Goal: Task Accomplishment & Management: Manage account settings

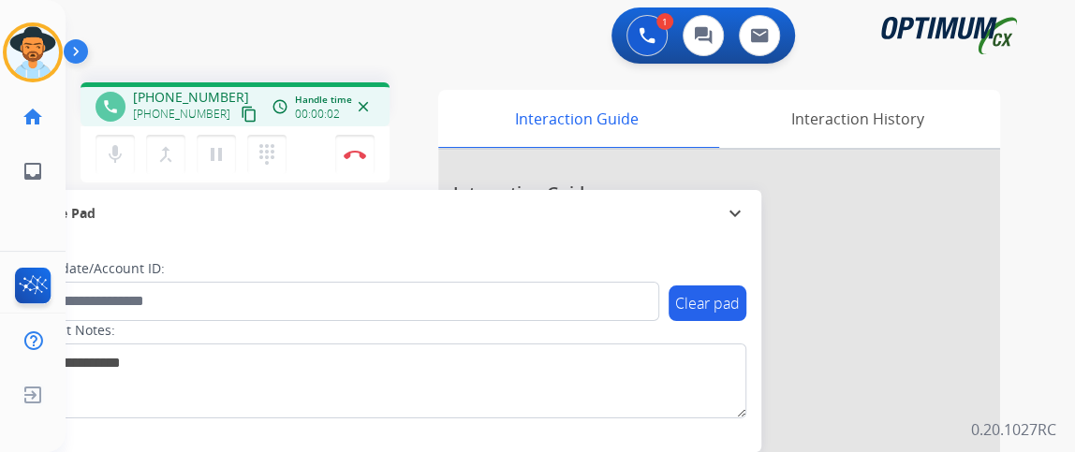
click at [238, 103] on button "content_copy" at bounding box center [249, 114] width 22 height 22
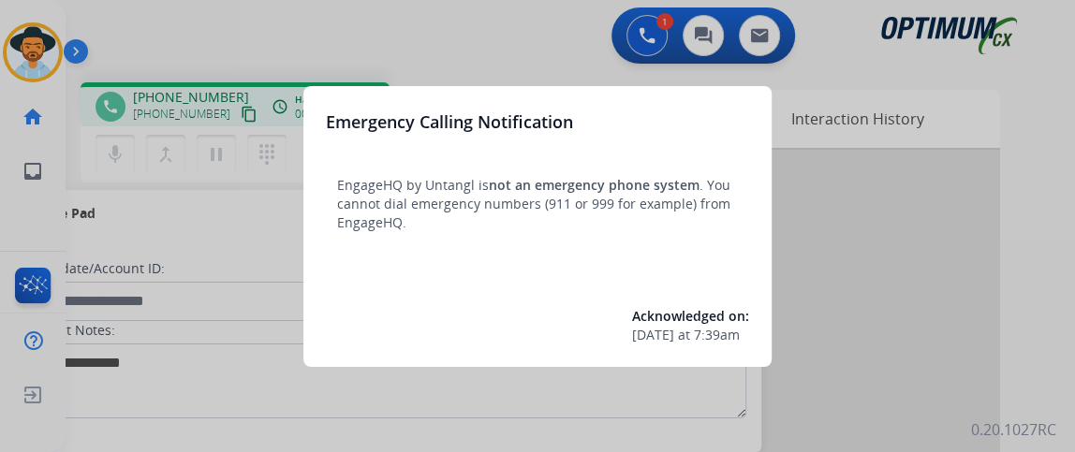
click at [258, 156] on div at bounding box center [537, 226] width 1075 height 452
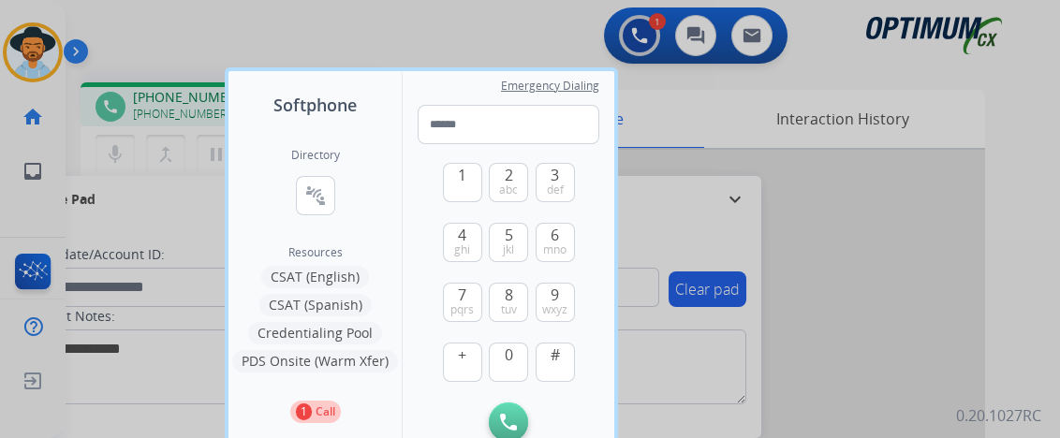
click at [137, 229] on div at bounding box center [530, 219] width 1060 height 438
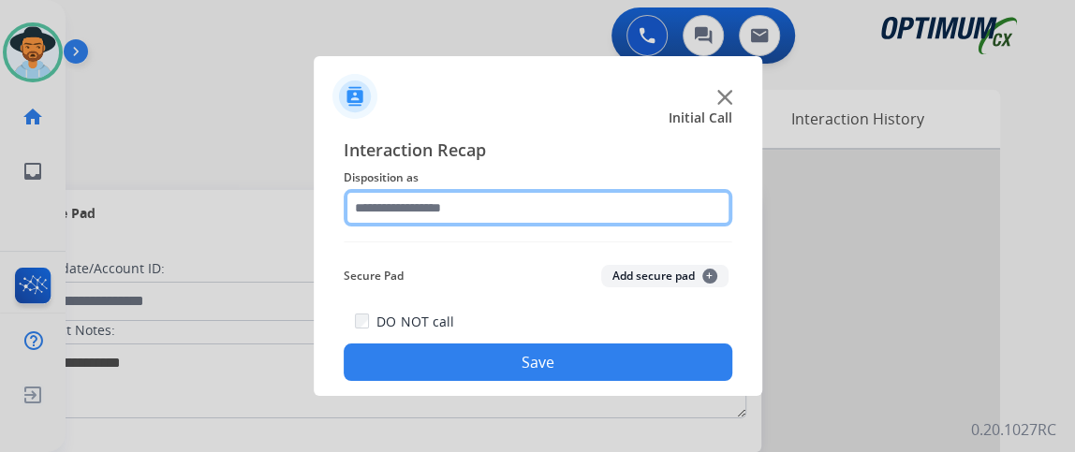
click at [497, 203] on input "text" at bounding box center [538, 207] width 389 height 37
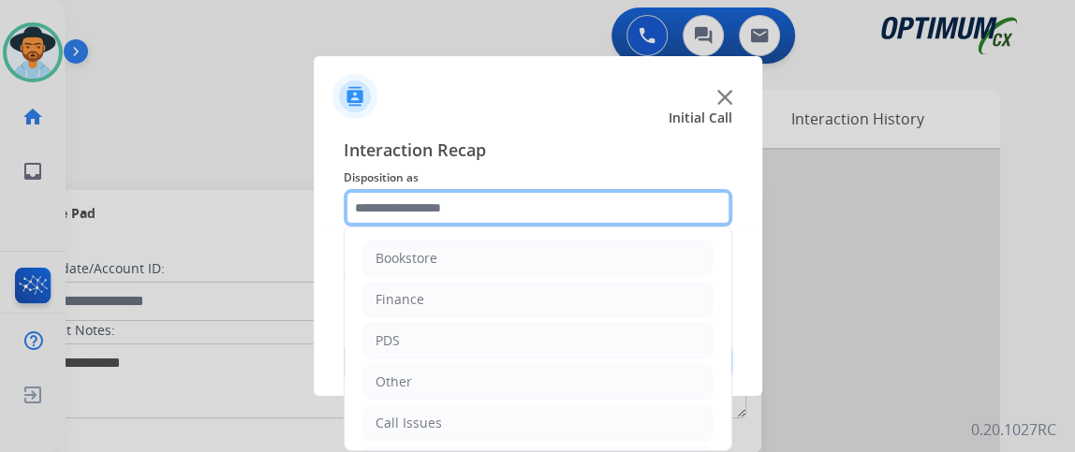
scroll to position [123, 0]
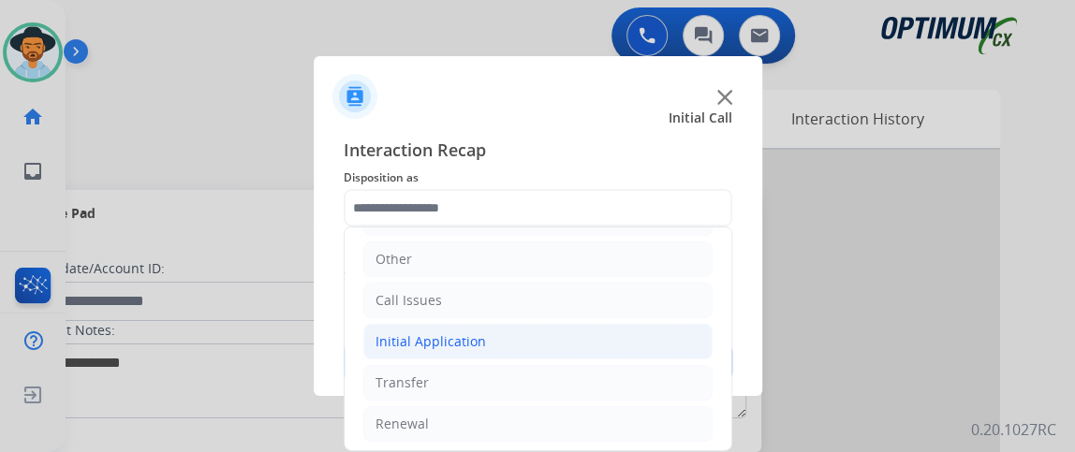
click at [672, 347] on li "Initial Application" at bounding box center [537, 342] width 349 height 36
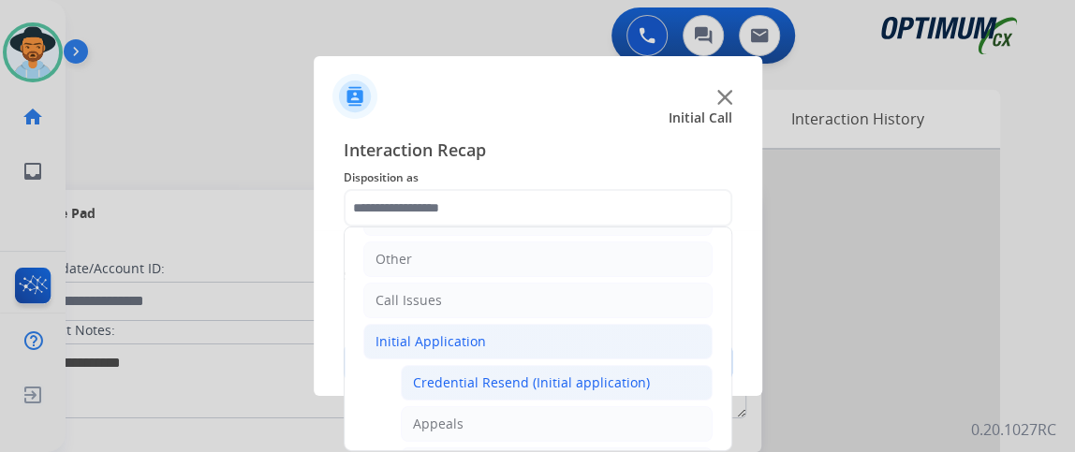
click at [654, 385] on li "Credential Resend (Initial application)" at bounding box center [557, 383] width 312 height 36
type input "**********"
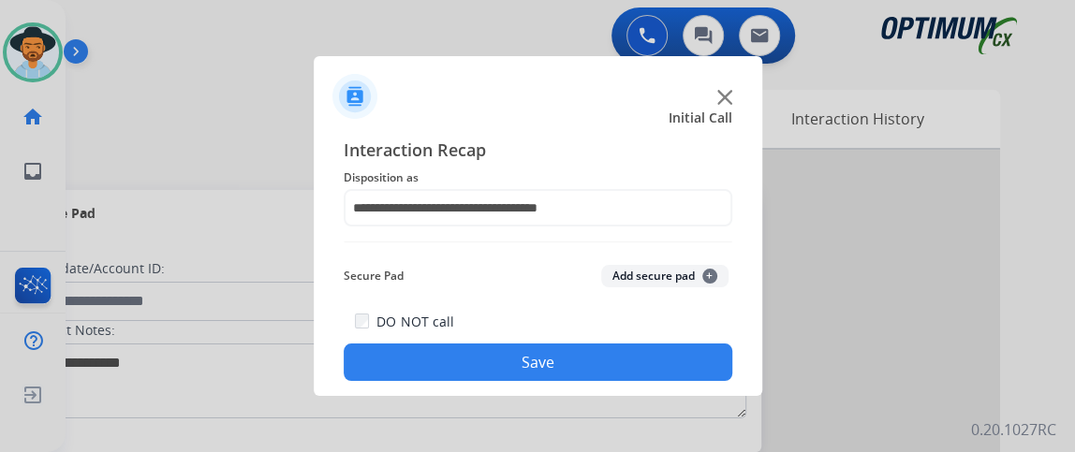
click at [616, 362] on button "Save" at bounding box center [538, 362] width 389 height 37
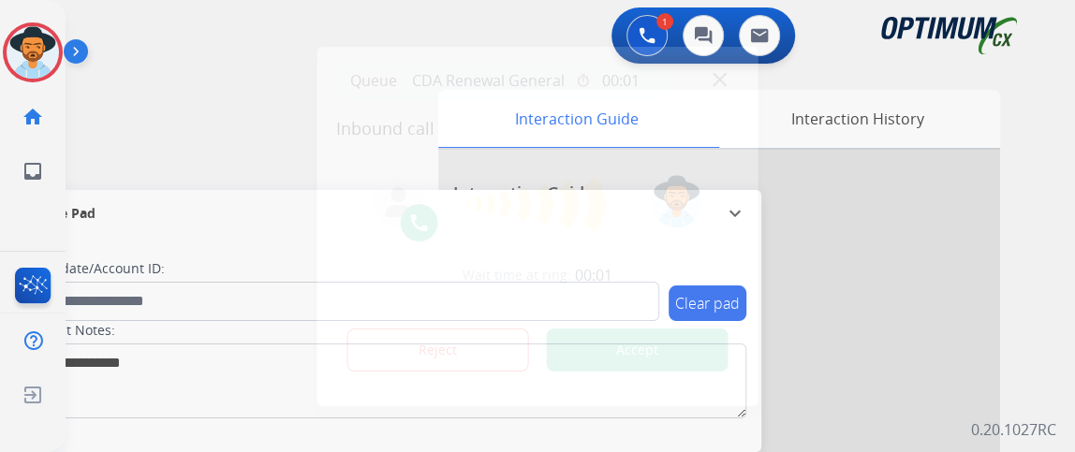
click at [153, 178] on div at bounding box center [537, 226] width 1075 height 452
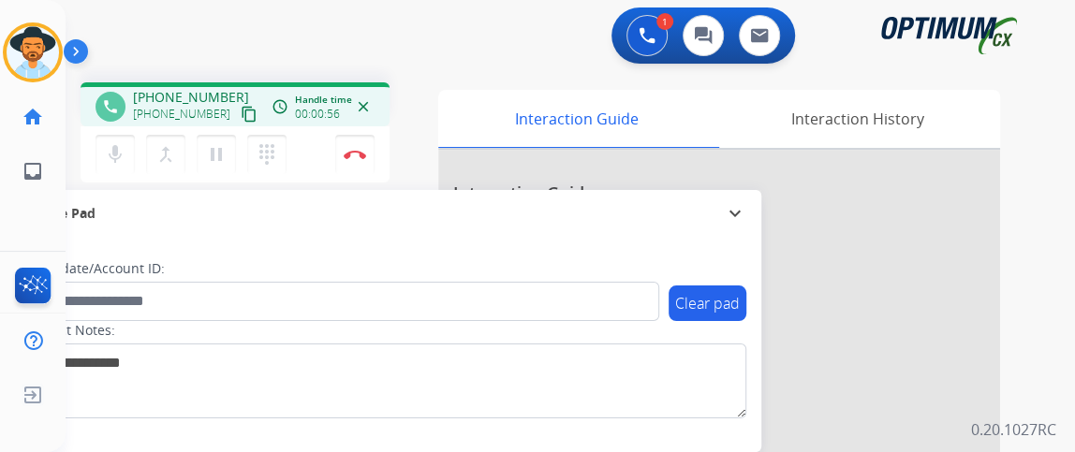
click at [241, 113] on mat-icon "content_copy" at bounding box center [249, 114] width 17 height 17
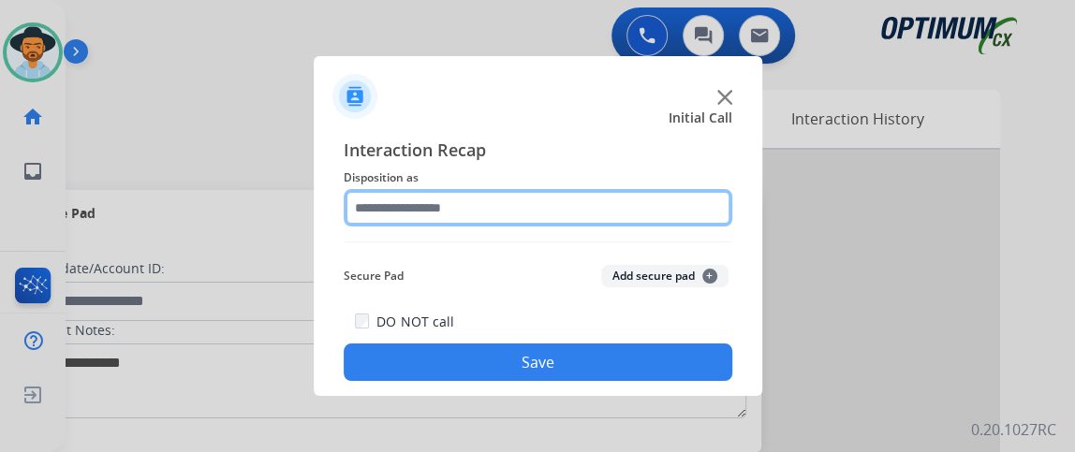
click at [499, 193] on input "text" at bounding box center [538, 207] width 389 height 37
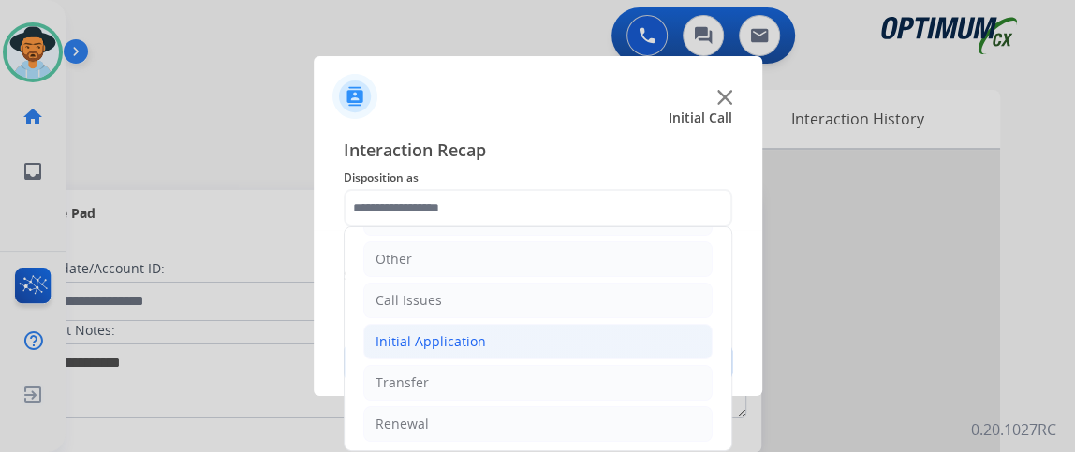
click at [645, 333] on li "Initial Application" at bounding box center [537, 342] width 349 height 36
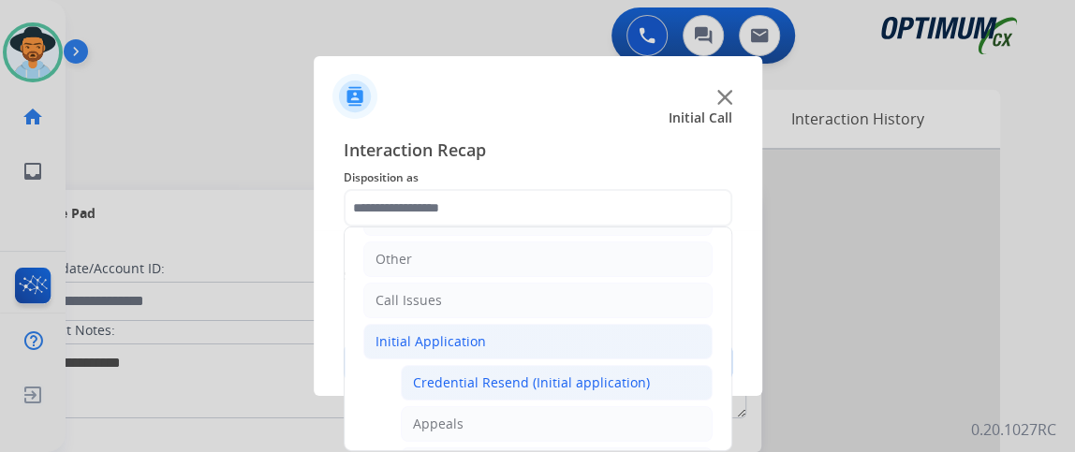
click at [633, 380] on div "Credential Resend (Initial application)" at bounding box center [531, 383] width 237 height 19
type input "**********"
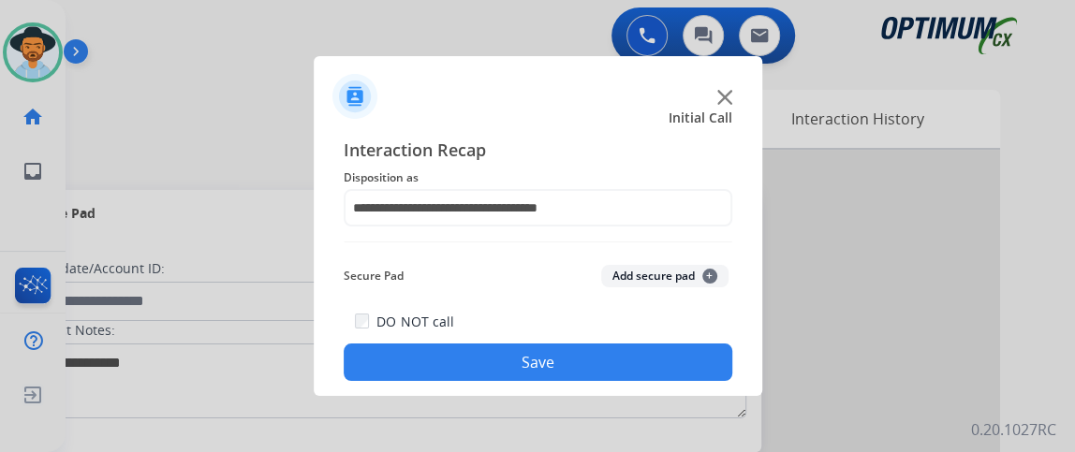
click at [615, 366] on button "Save" at bounding box center [538, 362] width 389 height 37
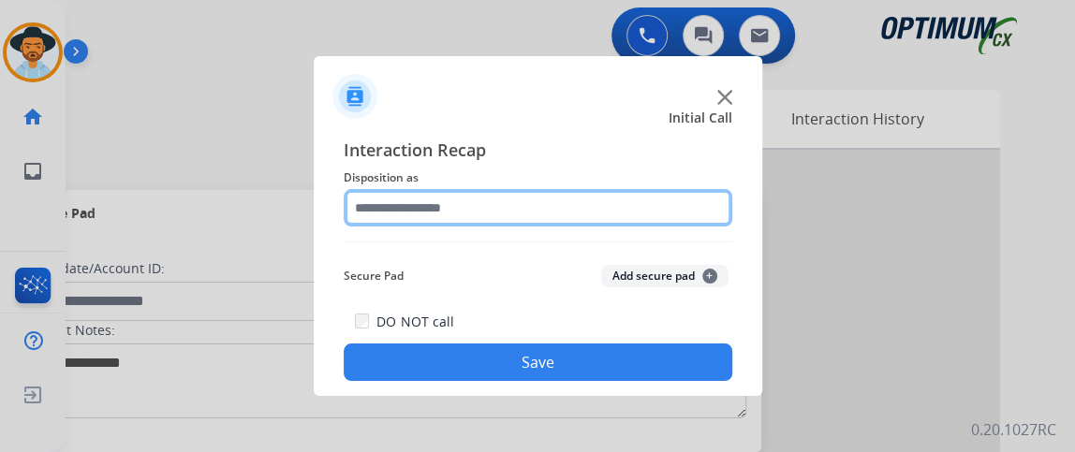
click at [515, 222] on input "text" at bounding box center [538, 207] width 389 height 37
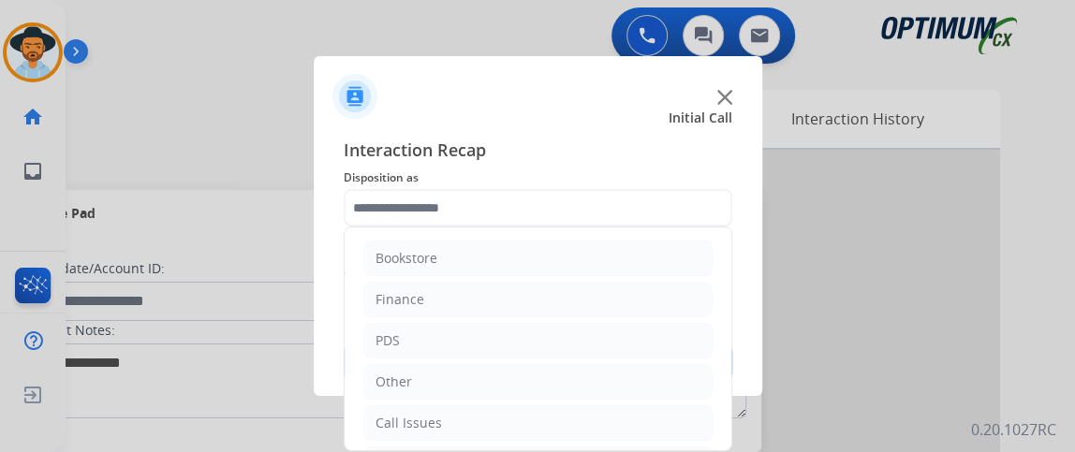
click at [715, 251] on ul "Bookstore Finance PDS Other Call Issues Initial Application Transfer Renewal" at bounding box center [538, 403] width 387 height 350
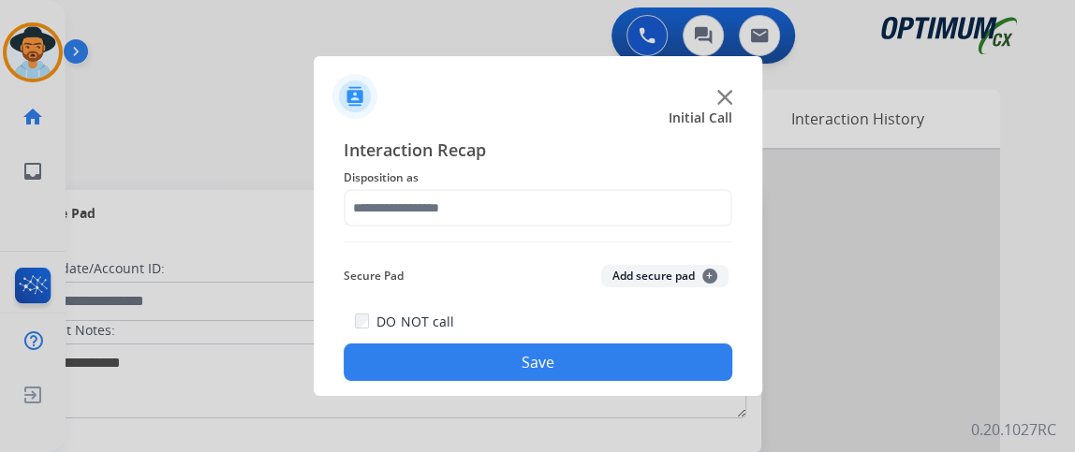
click at [726, 256] on div "Interaction Recap Disposition as Secure Pad Add secure pad + DO NOT call Save" at bounding box center [538, 259] width 389 height 244
click at [652, 187] on span "Disposition as" at bounding box center [538, 178] width 389 height 22
click at [657, 229] on div "Interaction Recap Disposition as Secure Pad Add secure pad + DO NOT call Save" at bounding box center [538, 259] width 389 height 244
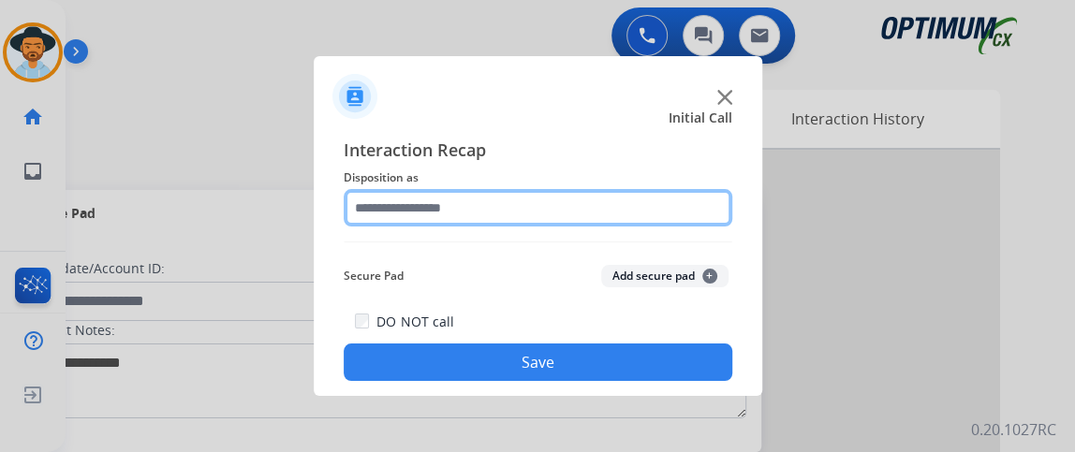
click at [640, 203] on input "text" at bounding box center [538, 207] width 389 height 37
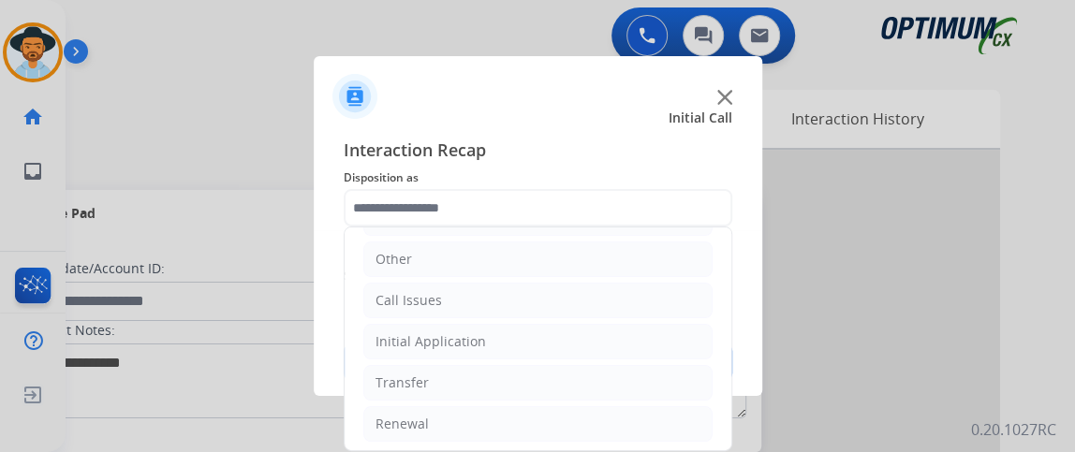
click at [658, 318] on ul "Bookstore Finance PDS Other Call Issues Initial Application Transfer Renewal" at bounding box center [538, 280] width 387 height 350
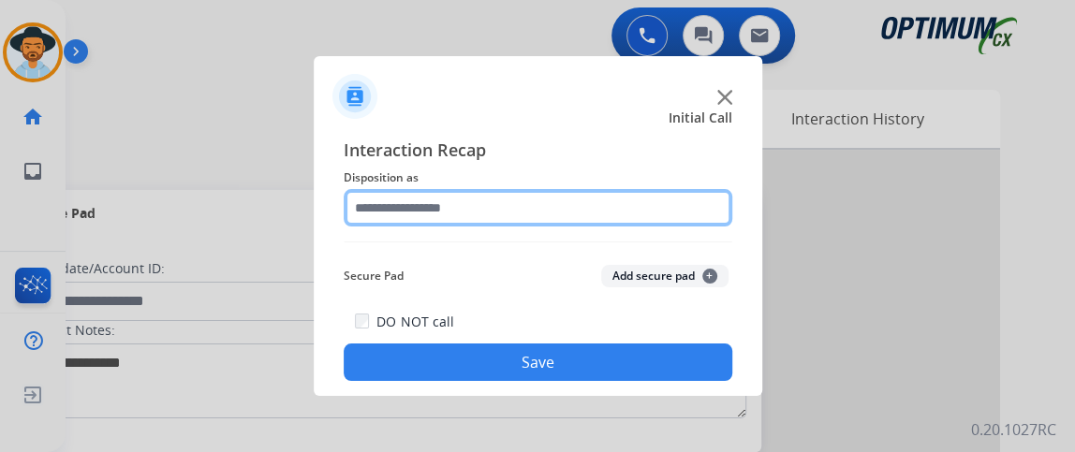
click at [598, 195] on input "text" at bounding box center [538, 207] width 389 height 37
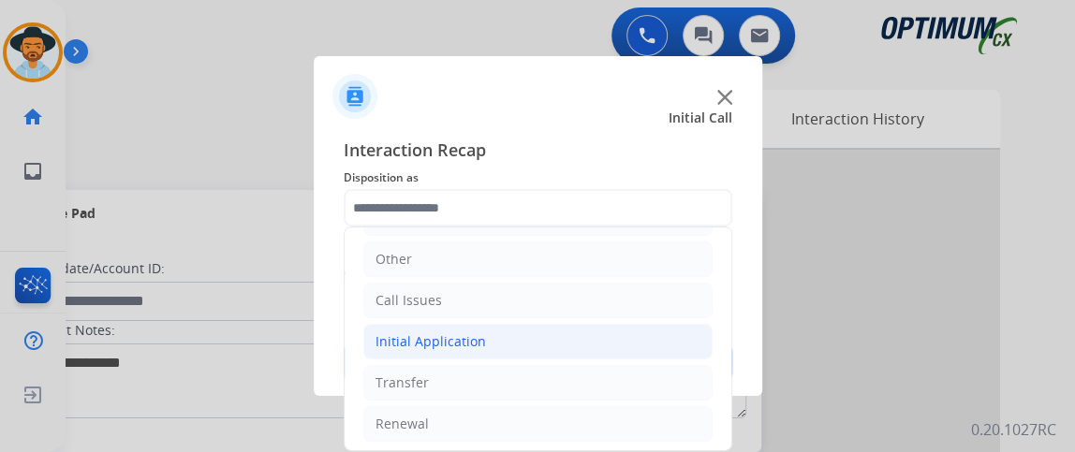
click at [625, 343] on li "Initial Application" at bounding box center [537, 342] width 349 height 36
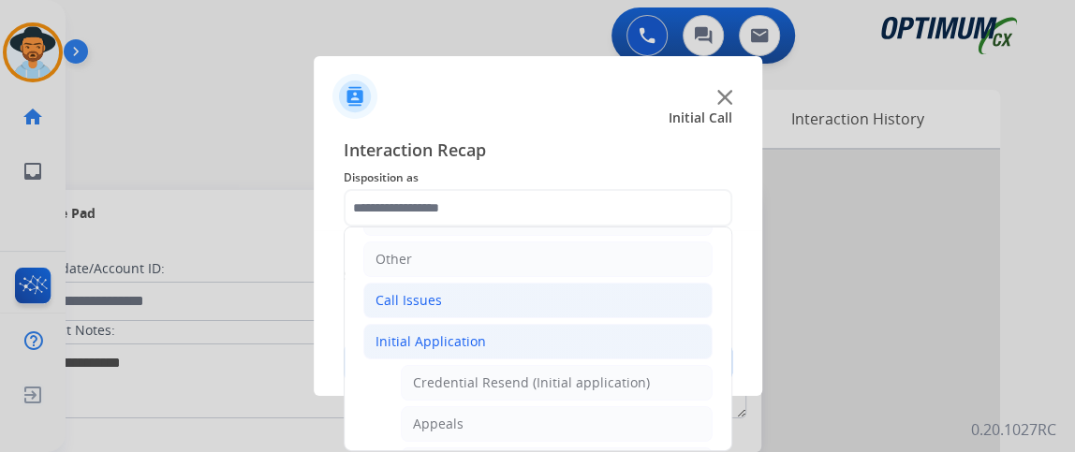
click at [610, 312] on li "Call Issues" at bounding box center [537, 301] width 349 height 36
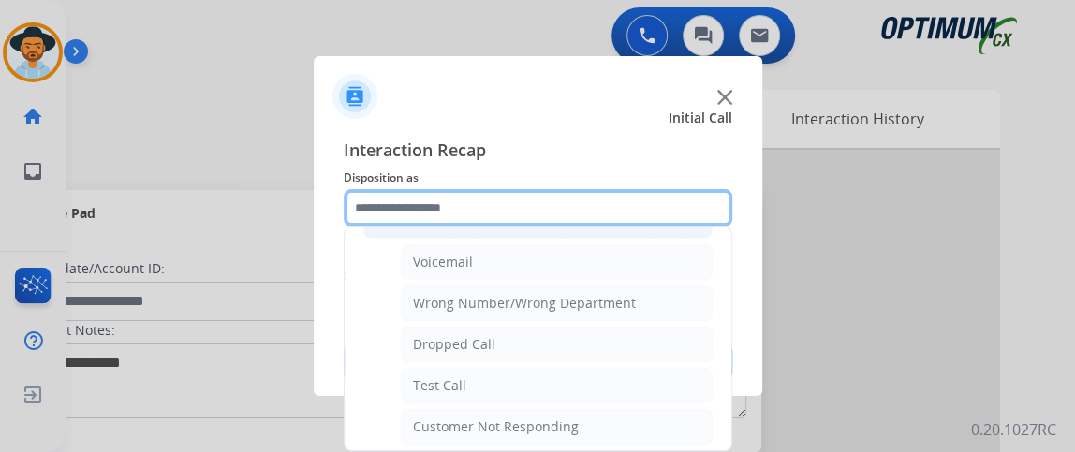
scroll to position [250, 0]
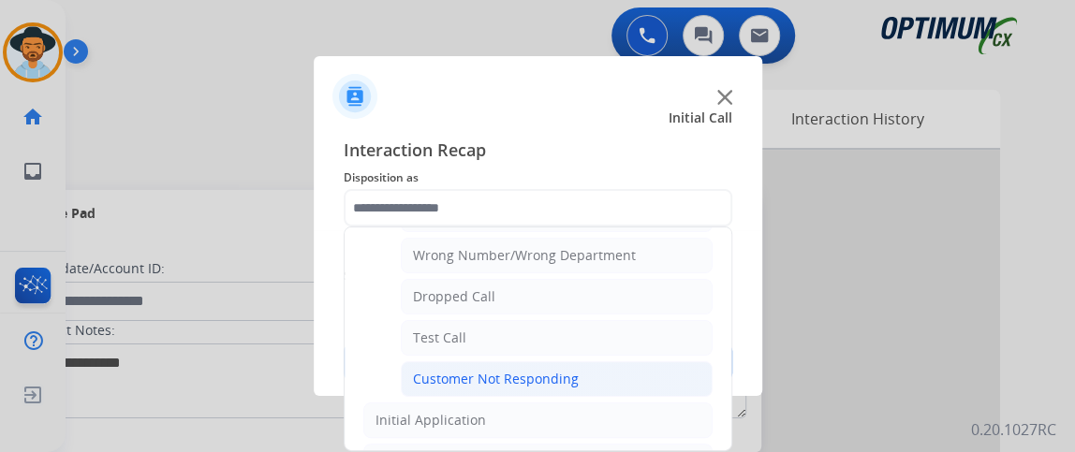
click at [688, 362] on li "Customer Not Responding" at bounding box center [557, 380] width 312 height 36
type input "**********"
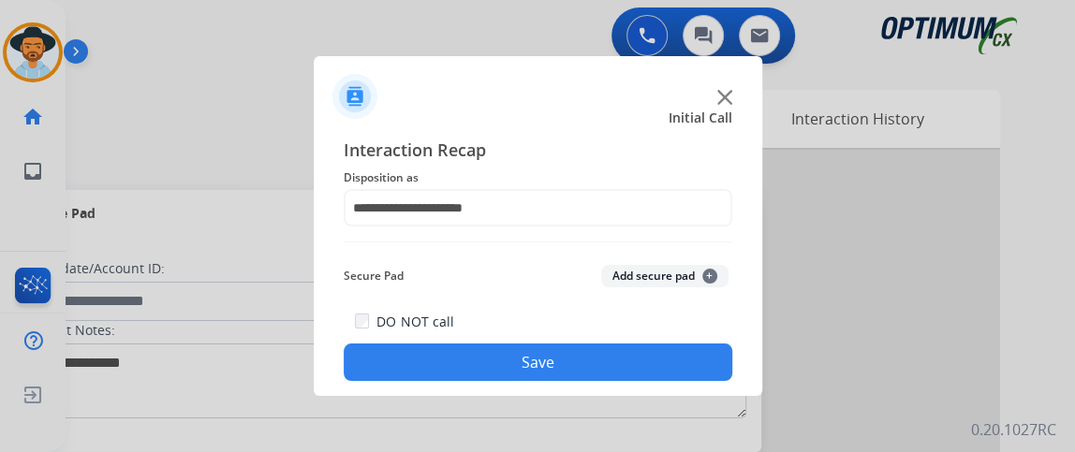
click at [679, 355] on button "Save" at bounding box center [538, 362] width 389 height 37
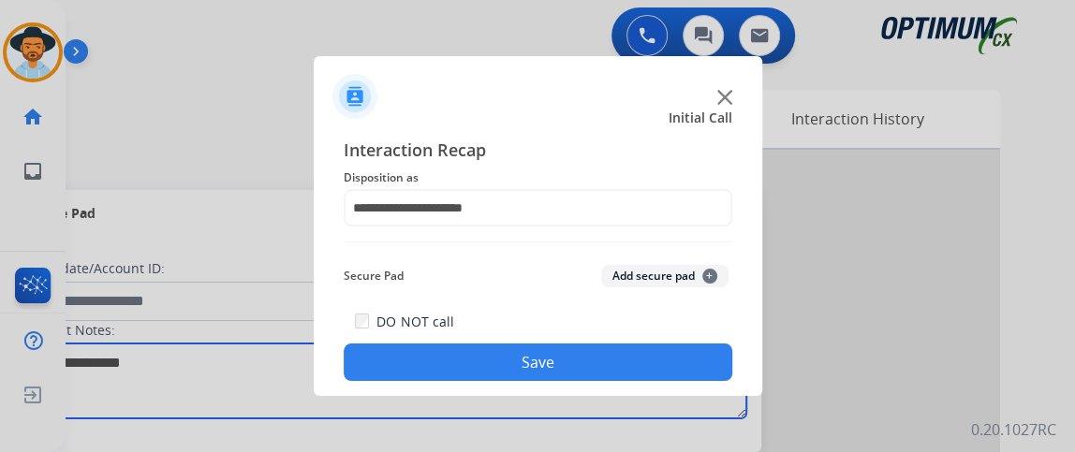
click at [679, 355] on textarea at bounding box center [384, 381] width 723 height 75
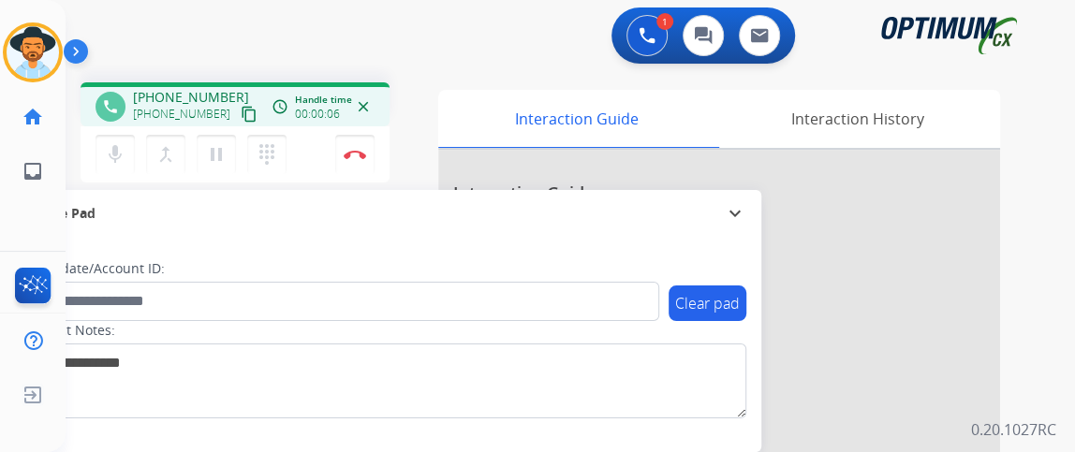
click at [241, 116] on mat-icon "content_copy" at bounding box center [249, 114] width 17 height 17
click at [133, 138] on button "mic Mute" at bounding box center [115, 154] width 39 height 39
click at [126, 149] on button "mic_off Mute" at bounding box center [115, 154] width 39 height 39
click at [114, 168] on button "mic Mute" at bounding box center [115, 154] width 39 height 39
click at [114, 168] on button "mic_off Mute" at bounding box center [115, 154] width 39 height 39
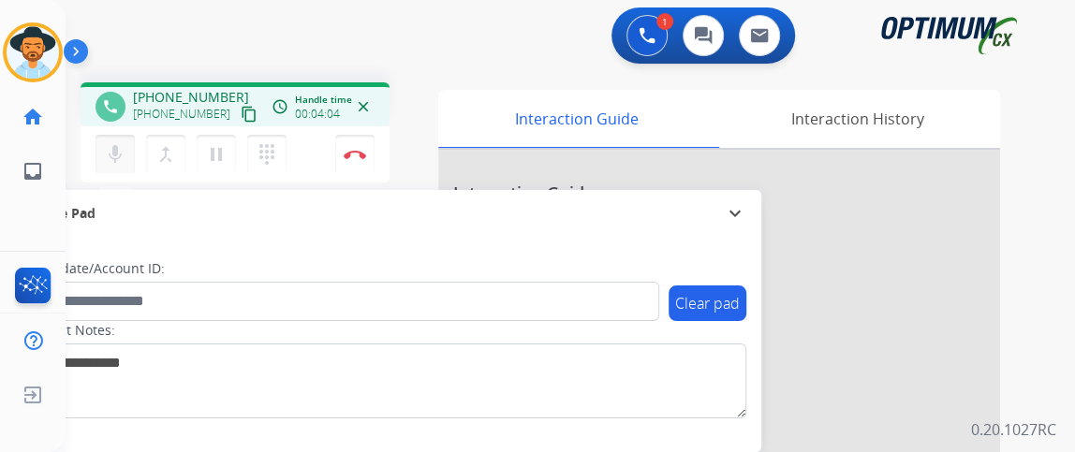
click at [125, 154] on mat-icon "mic" at bounding box center [115, 154] width 22 height 22
click at [125, 154] on mat-icon "mic_off" at bounding box center [115, 154] width 22 height 22
click at [352, 154] on img at bounding box center [355, 154] width 22 height 9
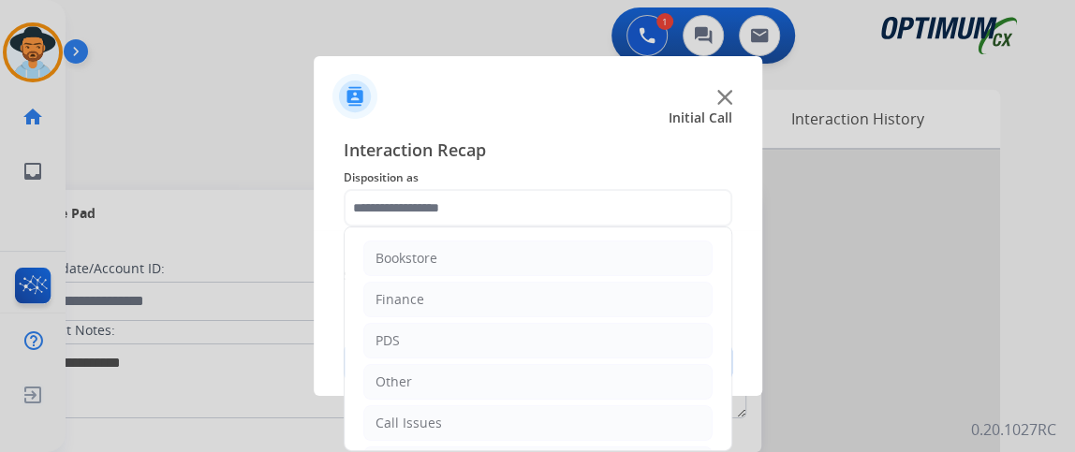
click at [525, 201] on input "text" at bounding box center [538, 207] width 389 height 37
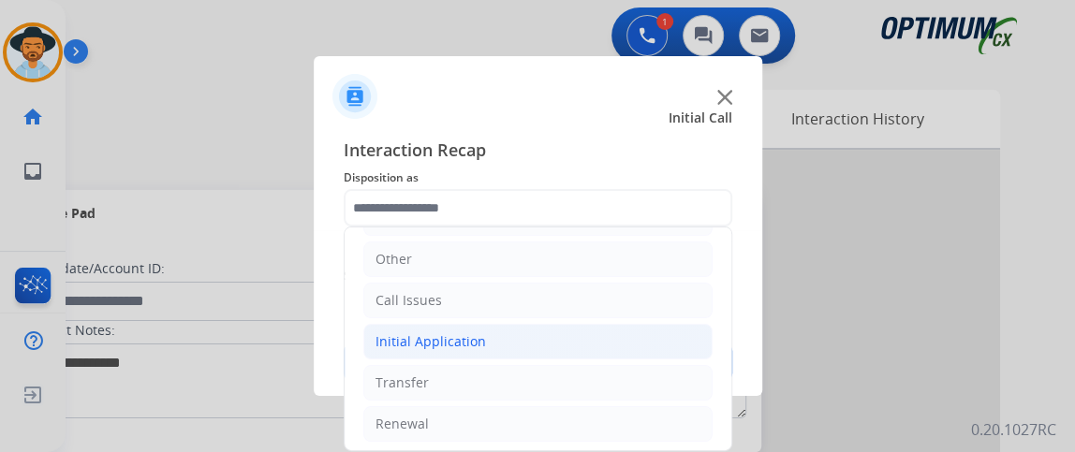
click at [577, 346] on li "Initial Application" at bounding box center [537, 342] width 349 height 36
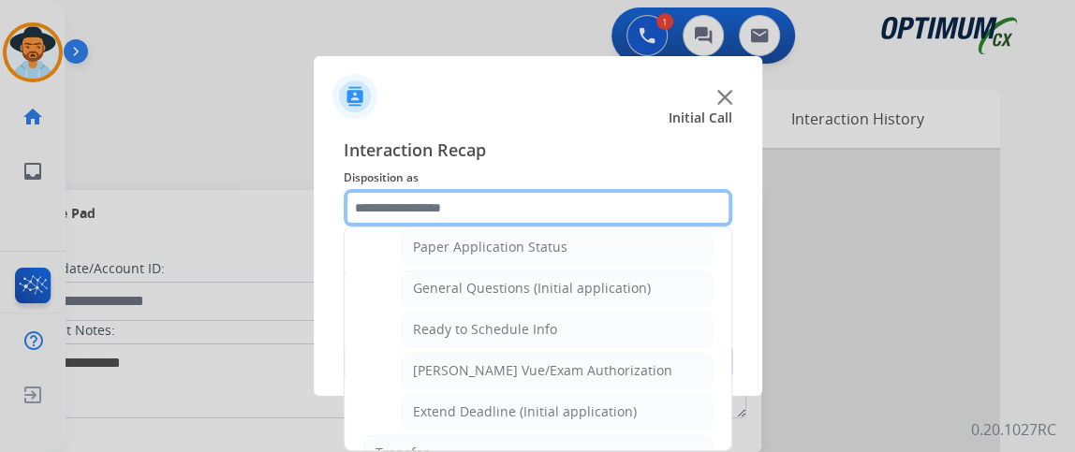
scroll to position [1064, 0]
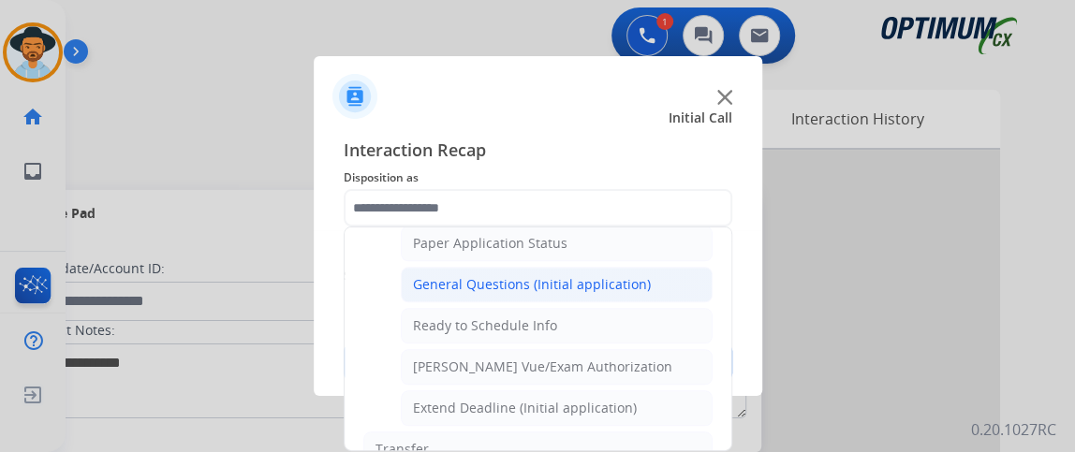
click at [662, 274] on li "General Questions (Initial application)" at bounding box center [557, 285] width 312 height 36
click at [662, 274] on button "Add secure pad +" at bounding box center [664, 276] width 127 height 22
type input "**********"
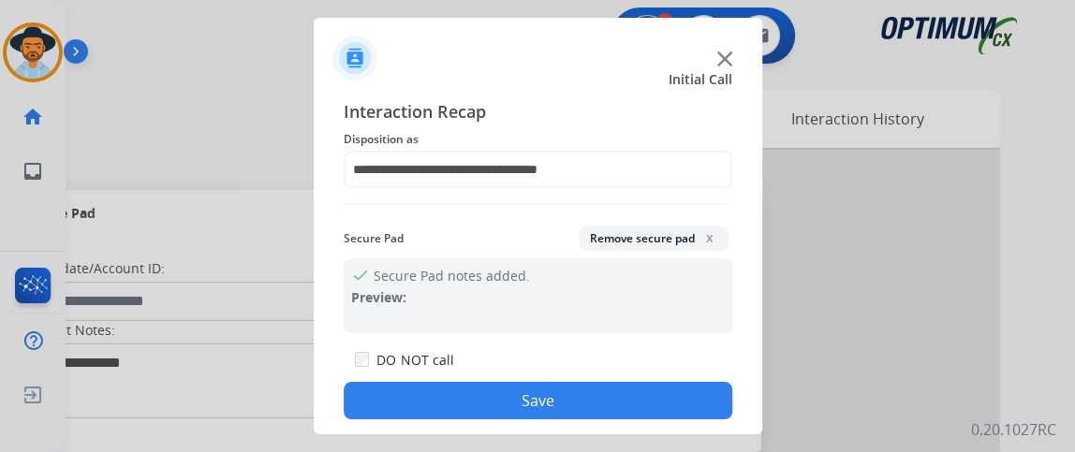
click at [617, 405] on button "Save" at bounding box center [538, 400] width 389 height 37
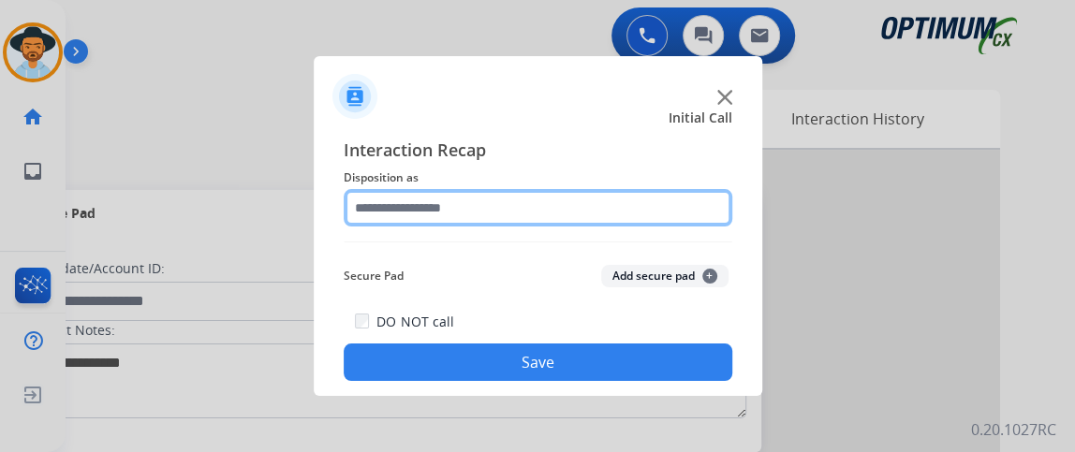
click at [454, 193] on input "text" at bounding box center [538, 207] width 389 height 37
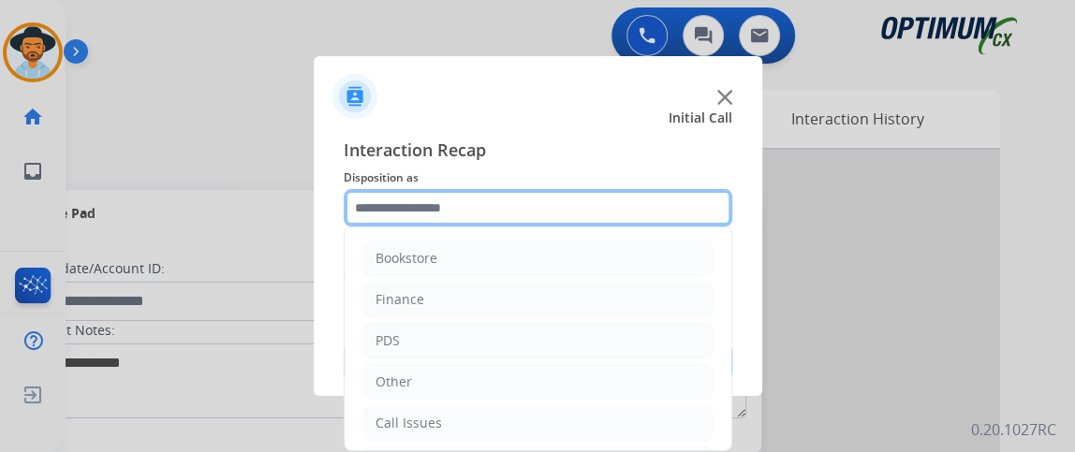
scroll to position [123, 0]
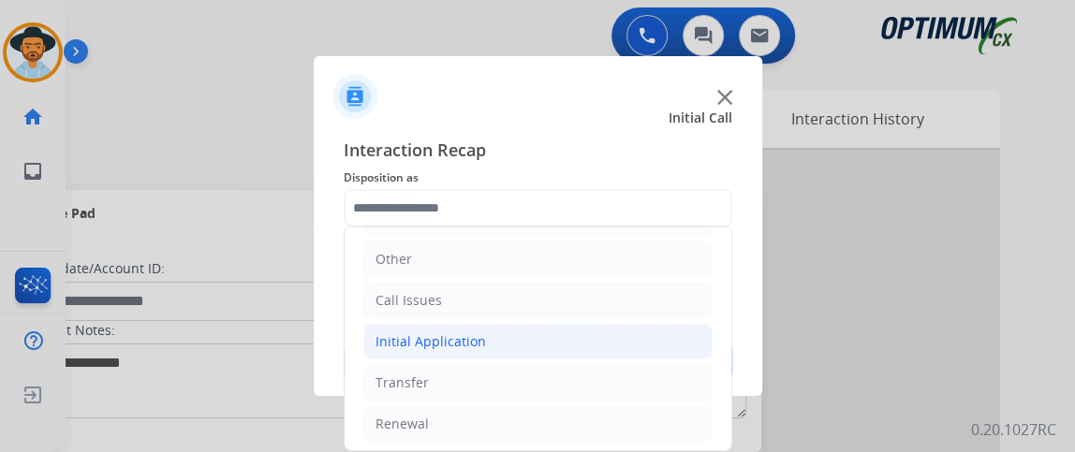
click at [619, 334] on li "Initial Application" at bounding box center [537, 342] width 349 height 36
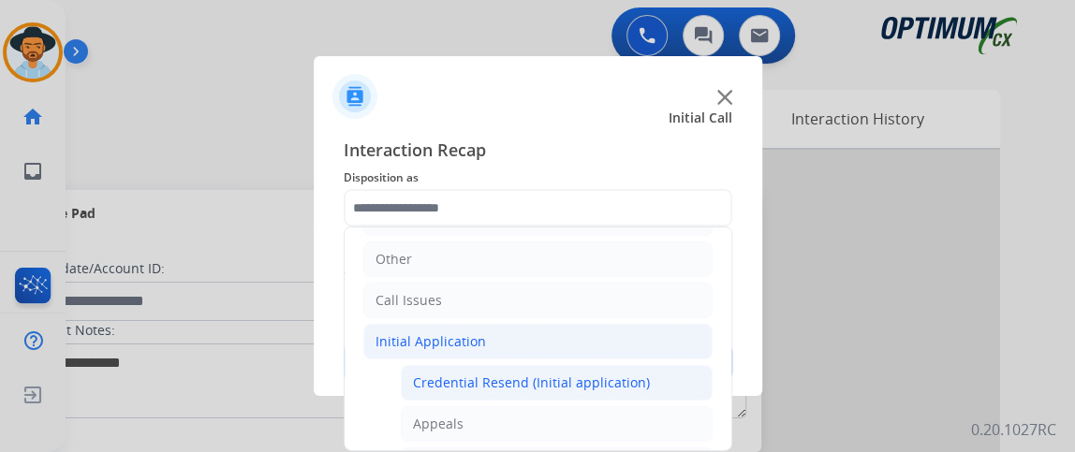
click at [617, 374] on div "Credential Resend (Initial application)" at bounding box center [531, 383] width 237 height 19
type input "**********"
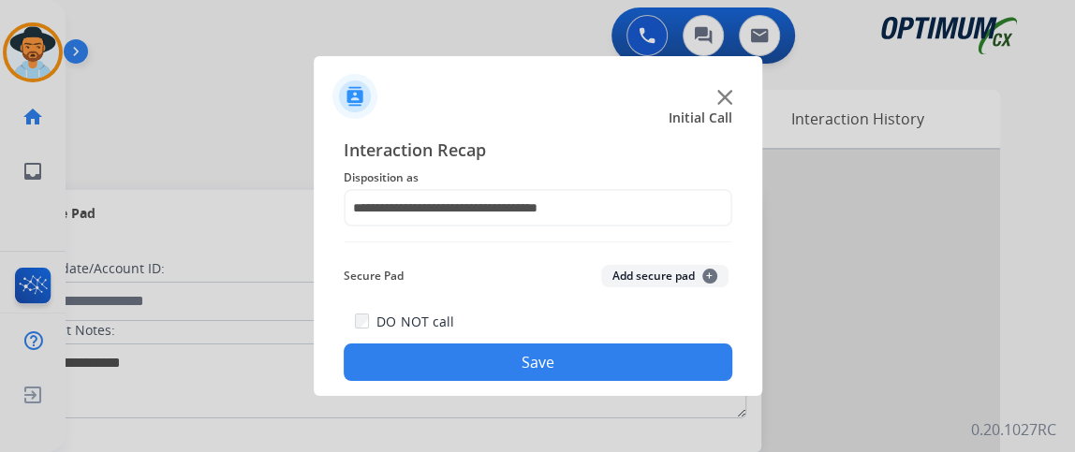
click at [617, 369] on button "Save" at bounding box center [538, 362] width 389 height 37
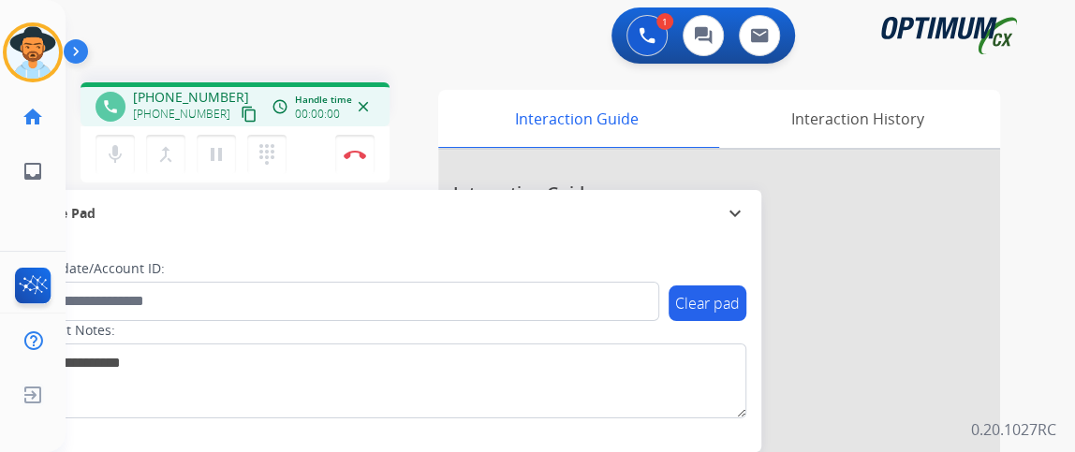
click at [241, 113] on mat-icon "content_copy" at bounding box center [249, 114] width 17 height 17
click at [110, 148] on mat-icon "mic" at bounding box center [115, 154] width 22 height 22
click at [131, 135] on div "mic_off Mute merge_type Bridge pause Hold dialpad Dialpad" at bounding box center [197, 154] width 202 height 39
click at [131, 145] on button "mic_off Mute" at bounding box center [115, 154] width 39 height 39
click at [238, 122] on button "content_copy" at bounding box center [249, 114] width 22 height 22
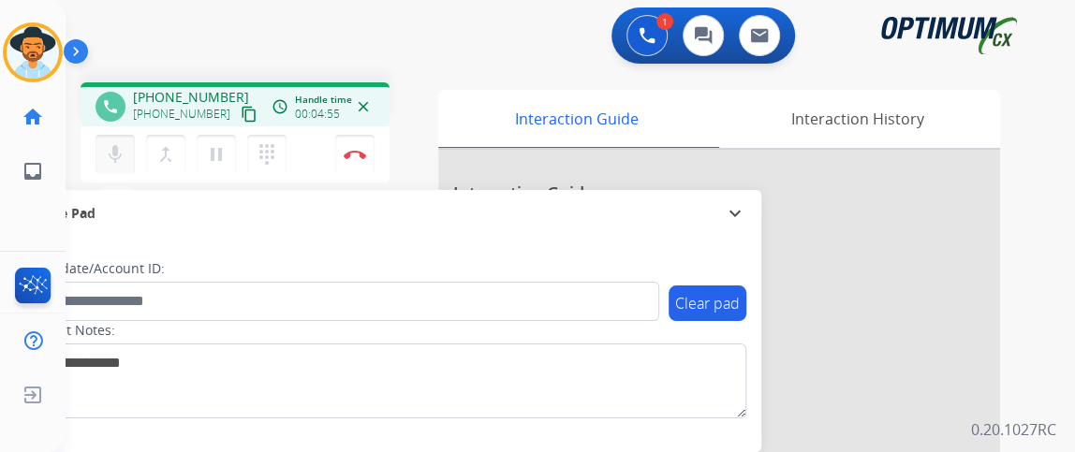
click at [116, 165] on button "mic Mute" at bounding box center [115, 154] width 39 height 39
click at [116, 165] on button "mic_off Mute" at bounding box center [115, 154] width 39 height 39
click at [129, 157] on button "mic Mute" at bounding box center [115, 154] width 39 height 39
click at [115, 151] on mat-icon "mic_off" at bounding box center [115, 154] width 22 height 22
click at [363, 148] on button "Disconnect" at bounding box center [354, 154] width 39 height 39
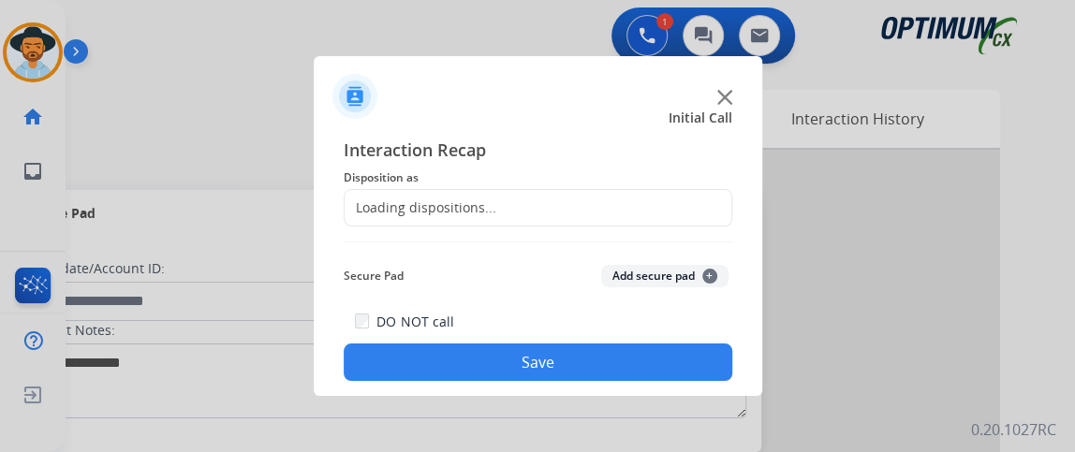
click at [554, 217] on div "Loading dispositions..." at bounding box center [538, 207] width 389 height 37
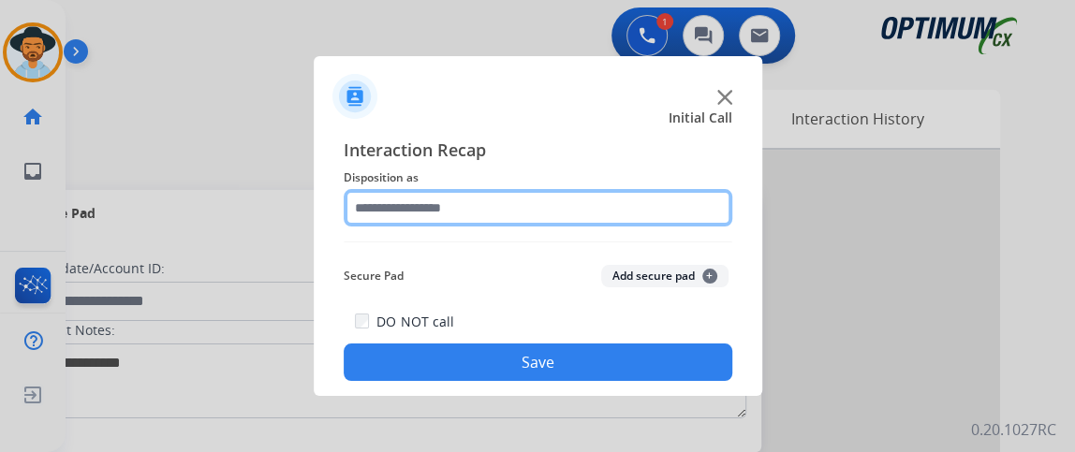
click at [566, 210] on input "text" at bounding box center [538, 207] width 389 height 37
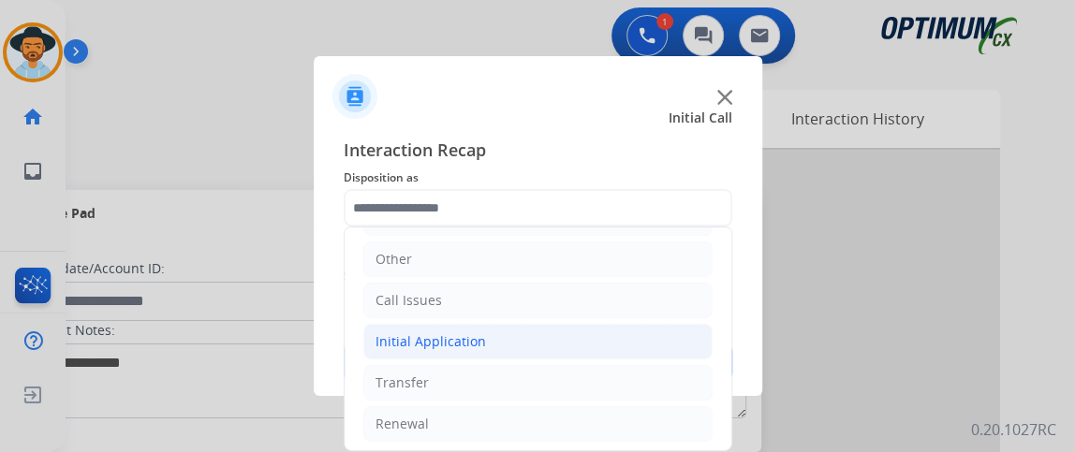
click at [532, 333] on li "Initial Application" at bounding box center [537, 342] width 349 height 36
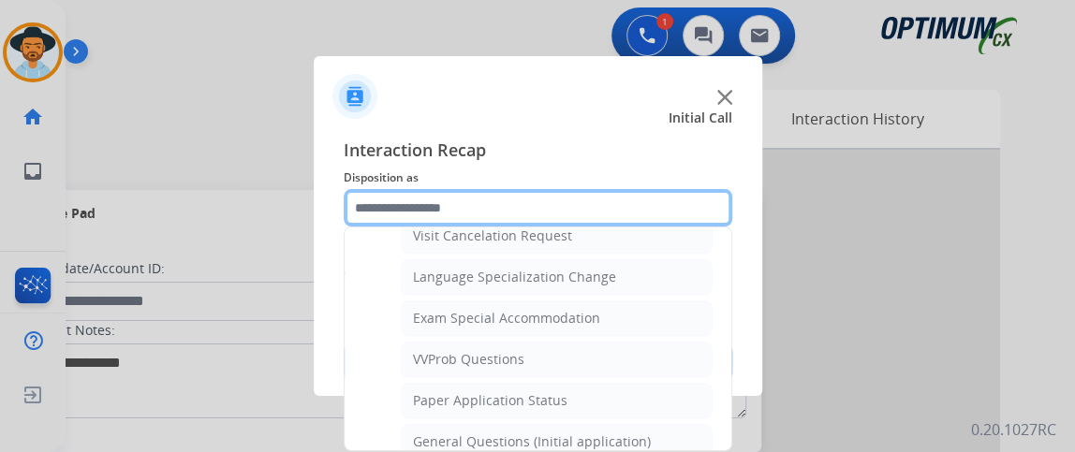
scroll to position [908, 0]
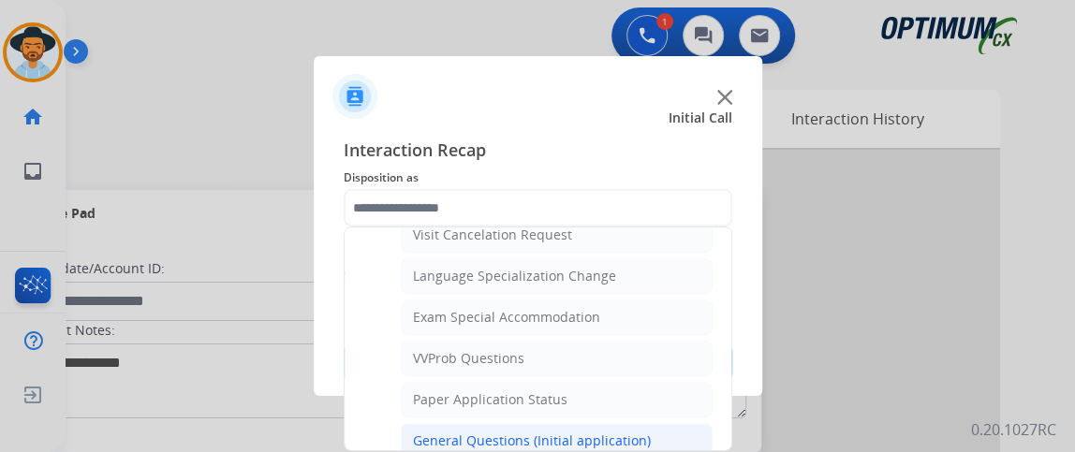
click at [608, 432] on div "General Questions (Initial application)" at bounding box center [532, 441] width 238 height 19
type input "**********"
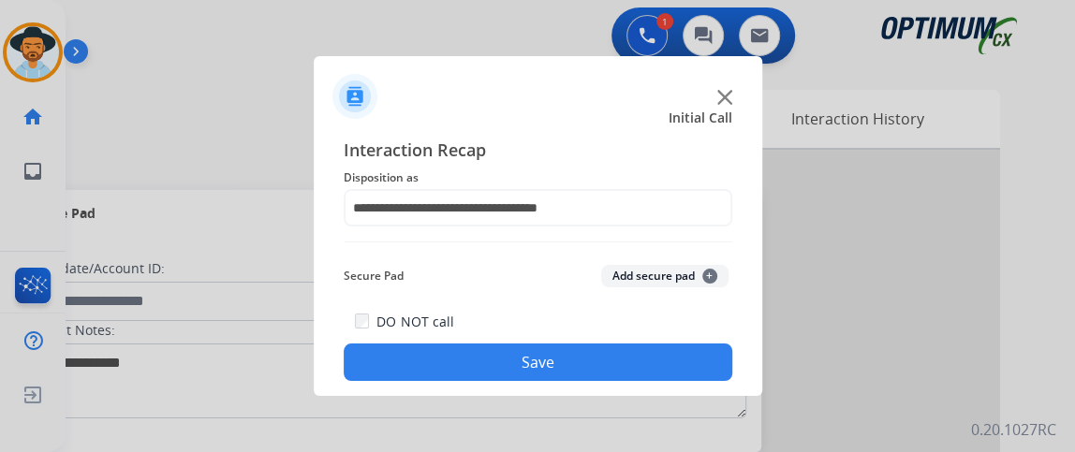
click at [587, 378] on button "Save" at bounding box center [538, 362] width 389 height 37
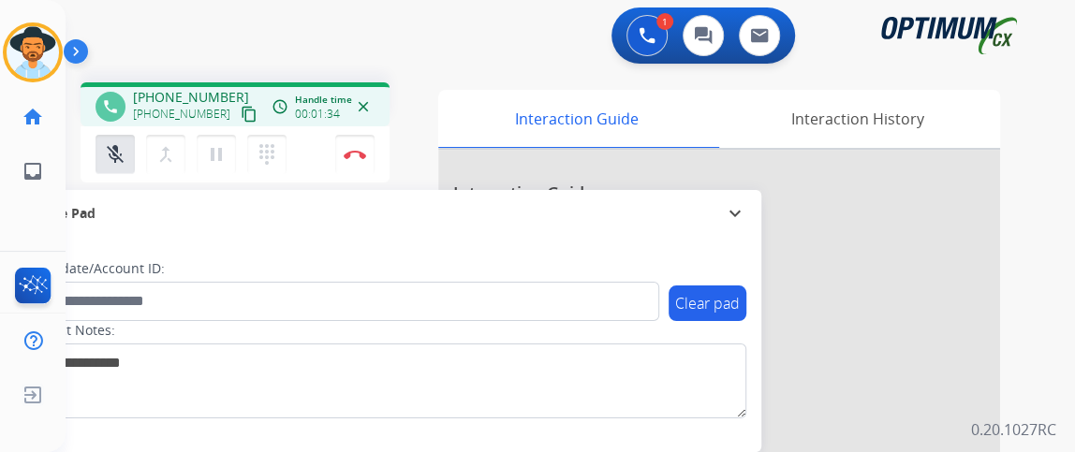
click at [241, 112] on mat-icon "content_copy" at bounding box center [249, 114] width 17 height 17
click at [132, 158] on button "mic_off Mute" at bounding box center [115, 154] width 39 height 39
click at [352, 159] on button "Disconnect" at bounding box center [354, 154] width 39 height 39
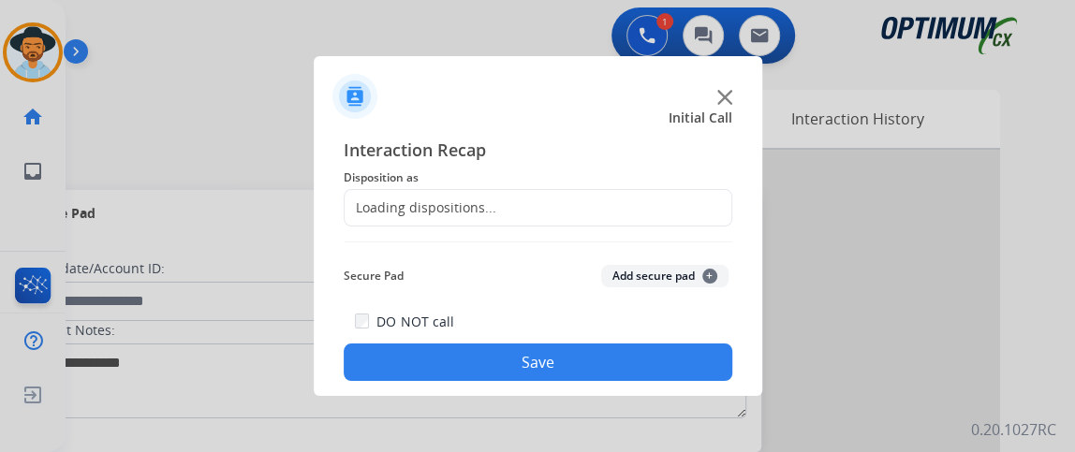
click at [514, 216] on div "Loading dispositions..." at bounding box center [538, 207] width 389 height 37
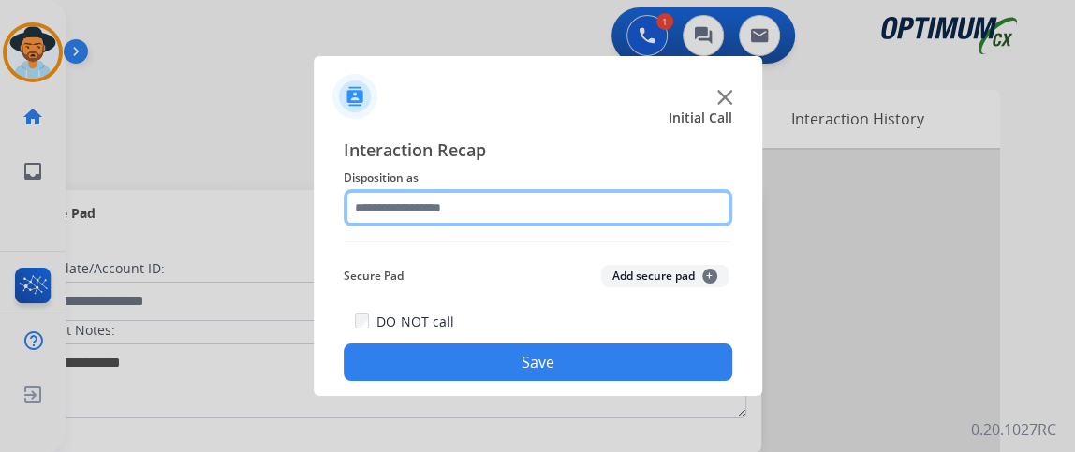
click at [545, 203] on input "text" at bounding box center [538, 207] width 389 height 37
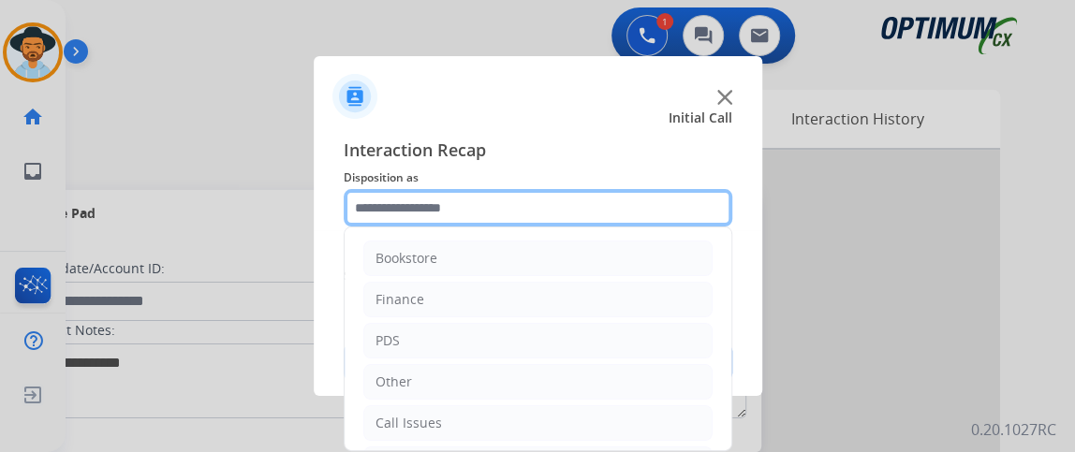
scroll to position [123, 0]
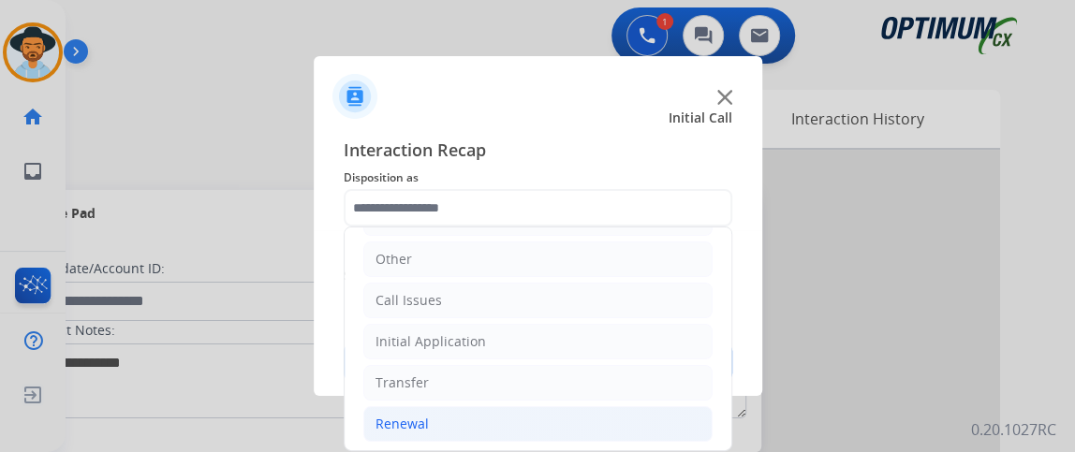
click at [560, 407] on li "Renewal" at bounding box center [537, 425] width 349 height 36
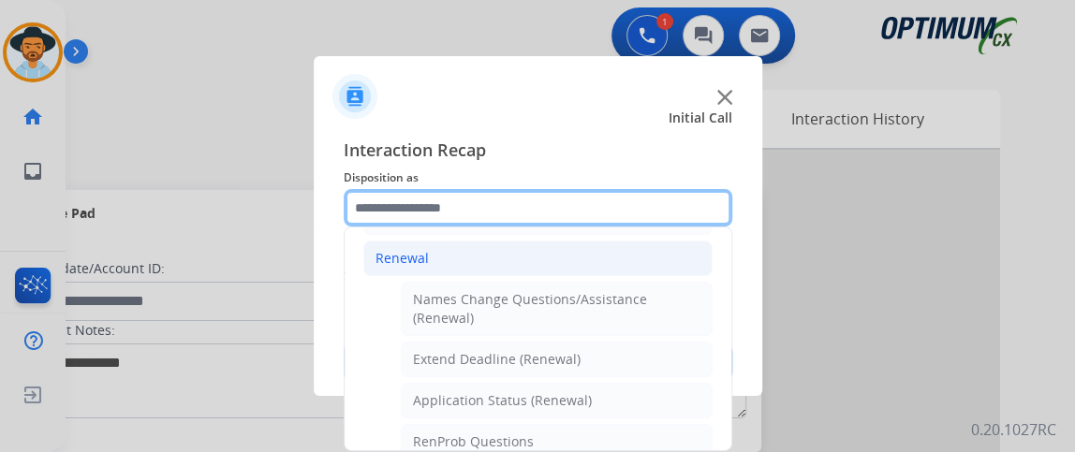
scroll to position [347, 0]
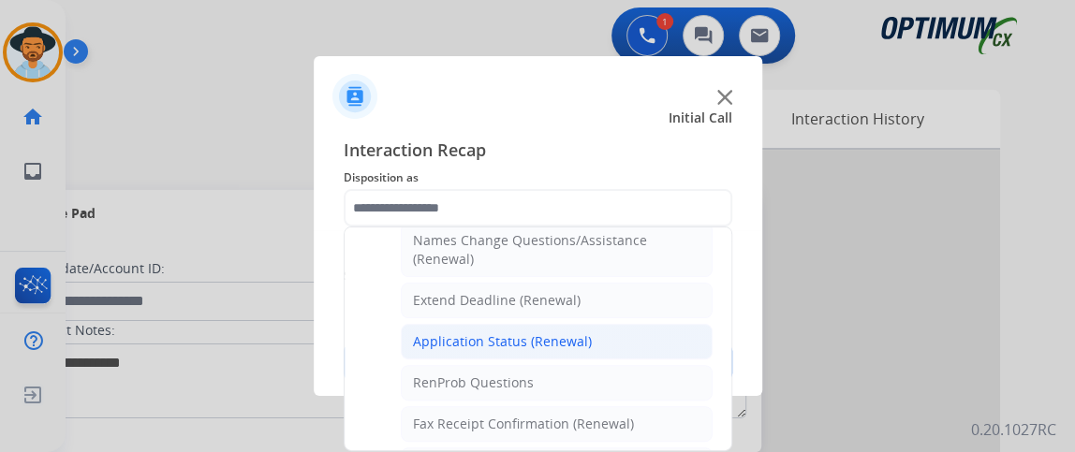
click at [660, 324] on li "Application Status (Renewal)" at bounding box center [557, 342] width 312 height 36
type input "**********"
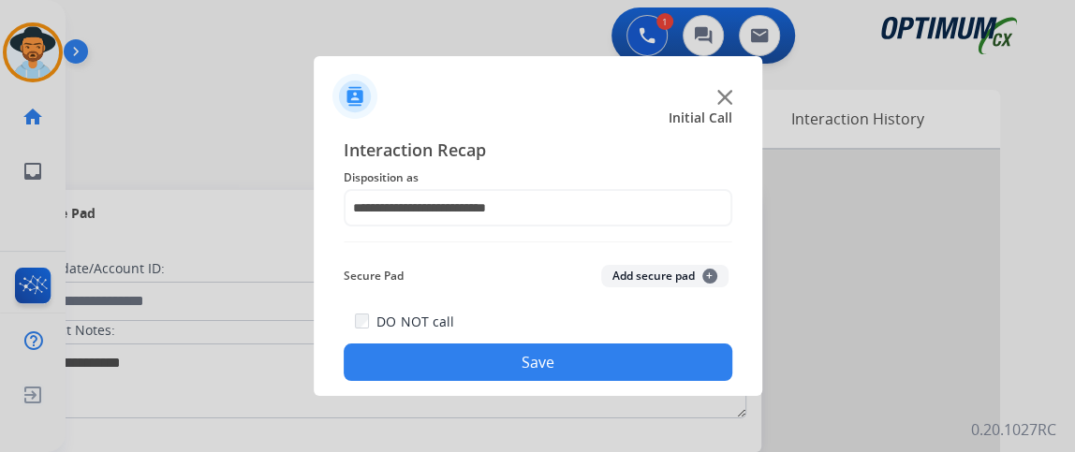
click at [648, 364] on button "Save" at bounding box center [538, 362] width 389 height 37
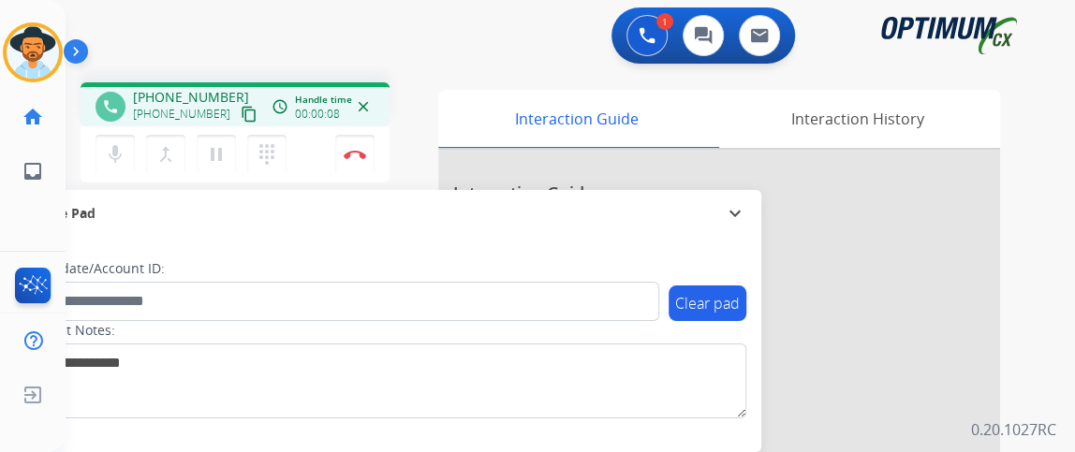
click at [241, 119] on mat-icon "content_copy" at bounding box center [249, 114] width 17 height 17
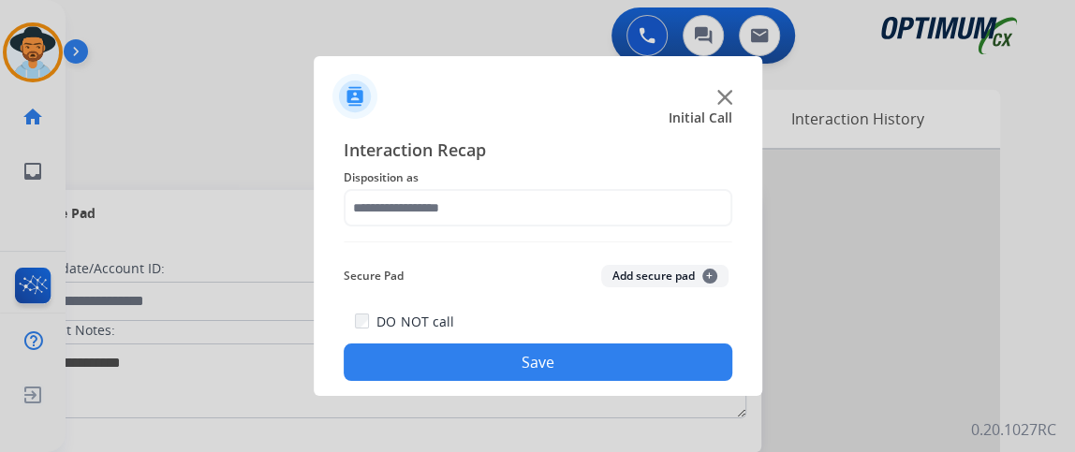
click at [475, 170] on span "Disposition as" at bounding box center [538, 178] width 389 height 22
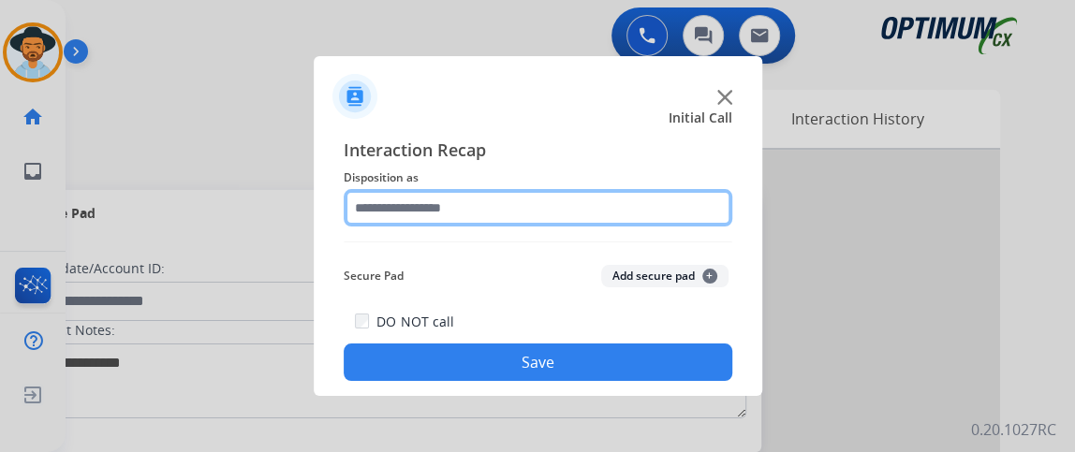
click at [477, 199] on input "text" at bounding box center [538, 207] width 389 height 37
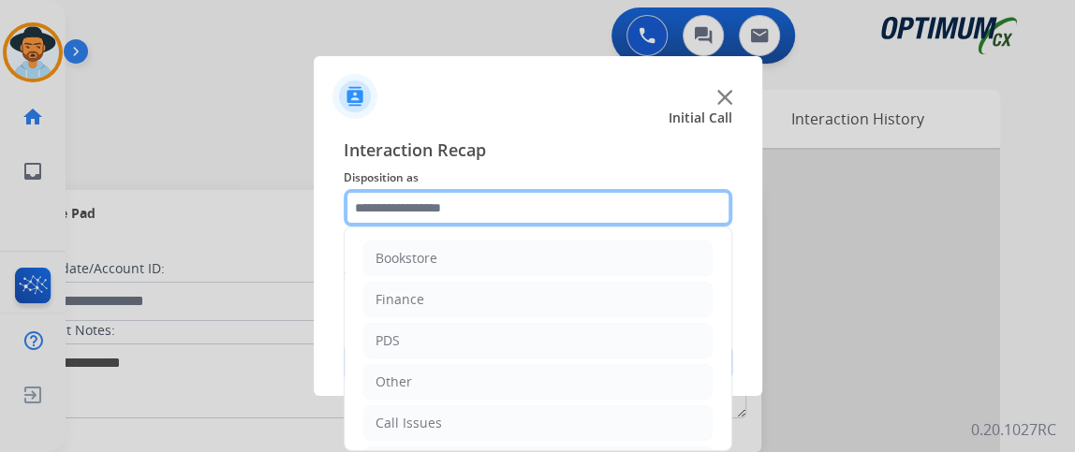
scroll to position [123, 0]
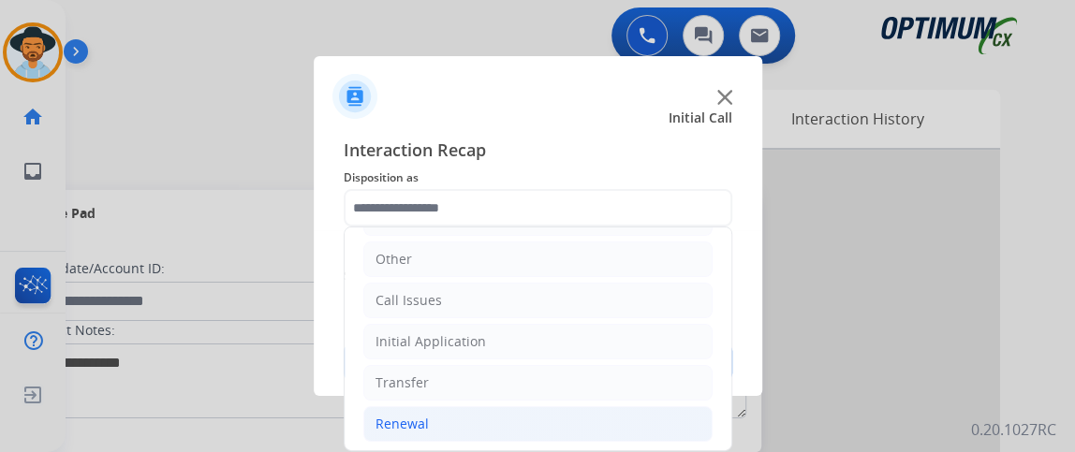
click at [492, 428] on li "Renewal" at bounding box center [537, 425] width 349 height 36
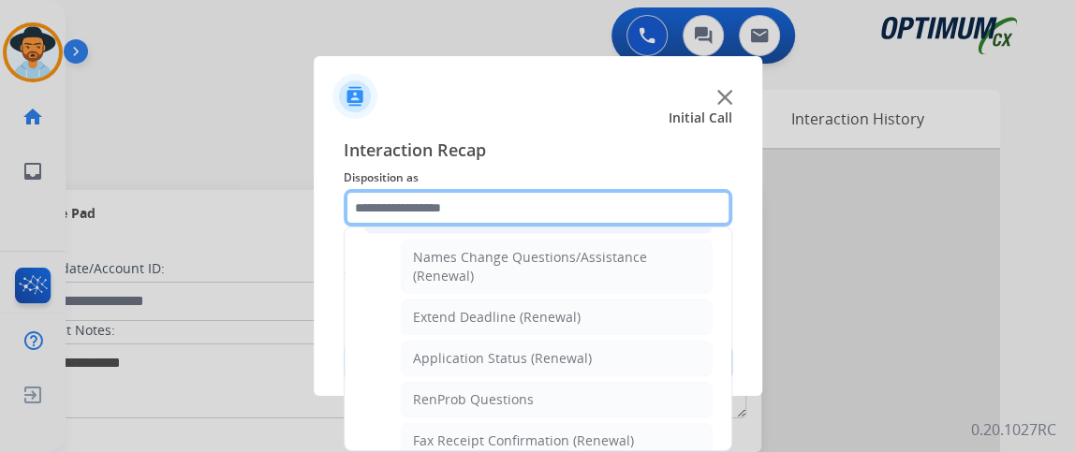
scroll to position [385, 0]
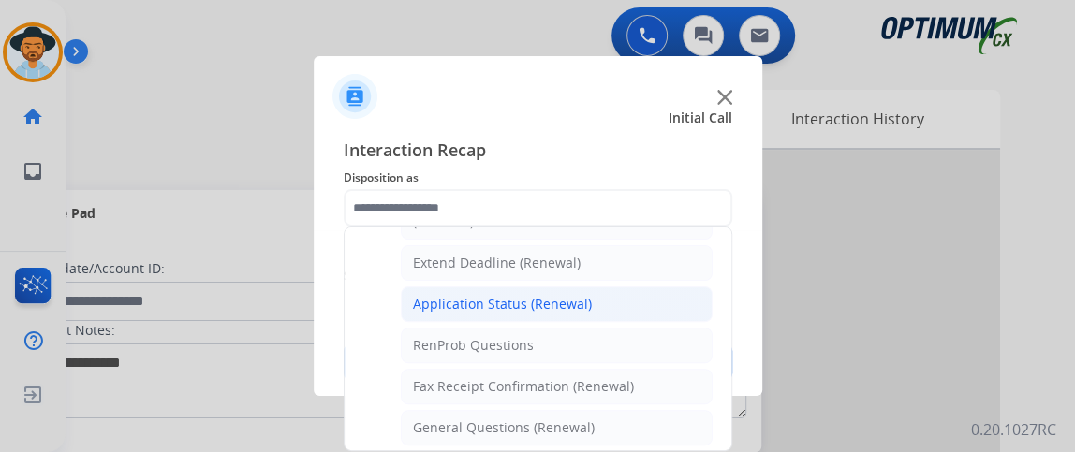
click at [553, 301] on div "Application Status (Renewal)" at bounding box center [502, 304] width 179 height 19
type input "**********"
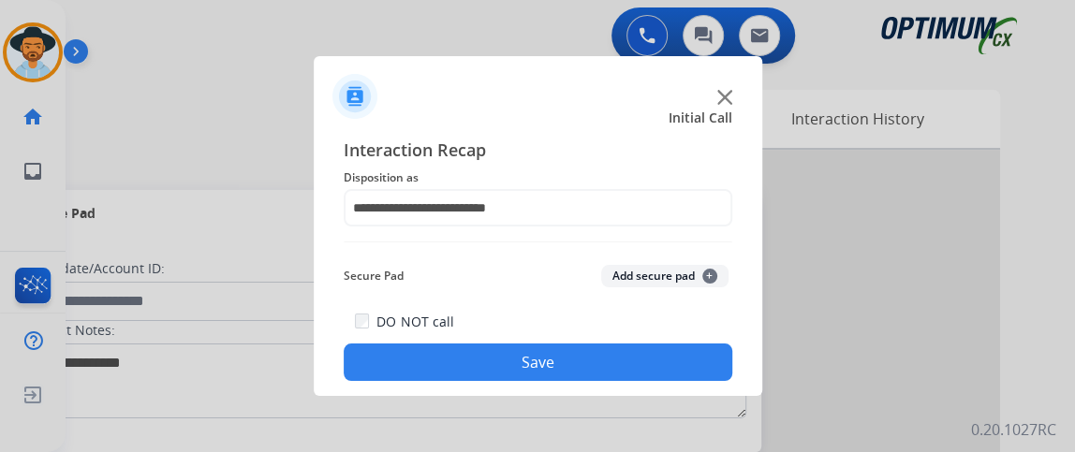
click at [556, 359] on button "Save" at bounding box center [538, 362] width 389 height 37
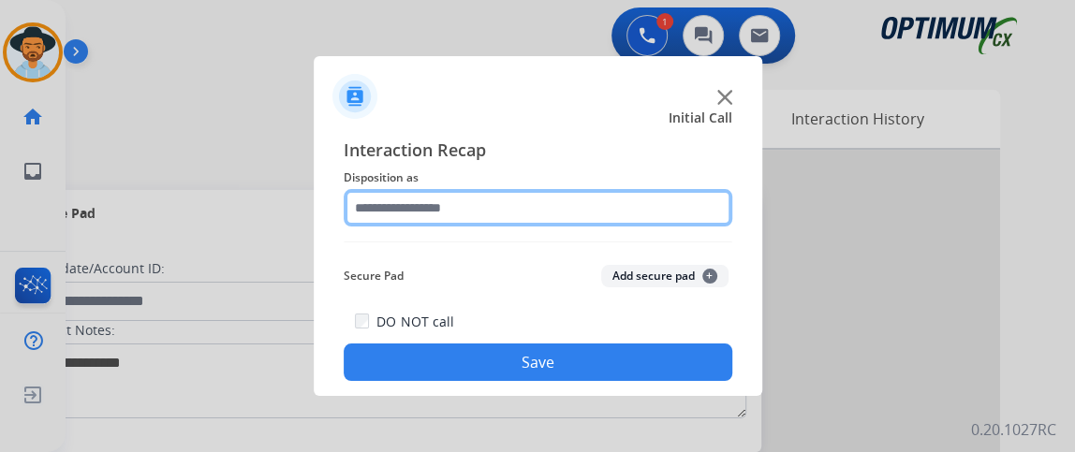
click at [439, 215] on input "text" at bounding box center [538, 207] width 389 height 37
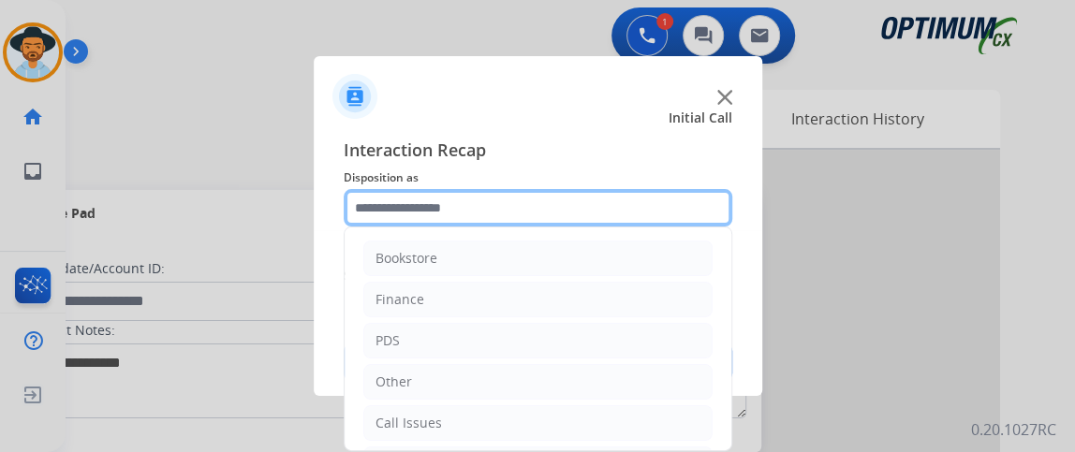
scroll to position [115, 0]
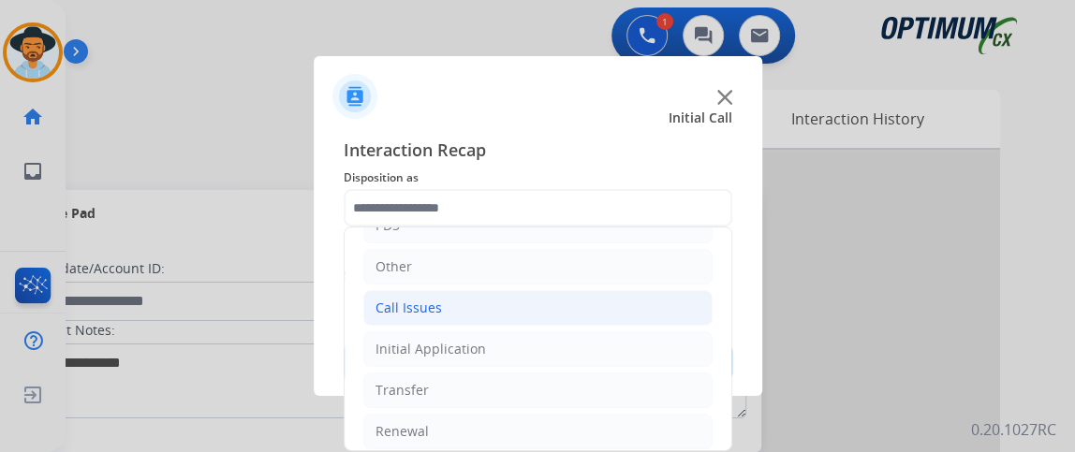
click at [573, 302] on li "Call Issues" at bounding box center [537, 308] width 349 height 36
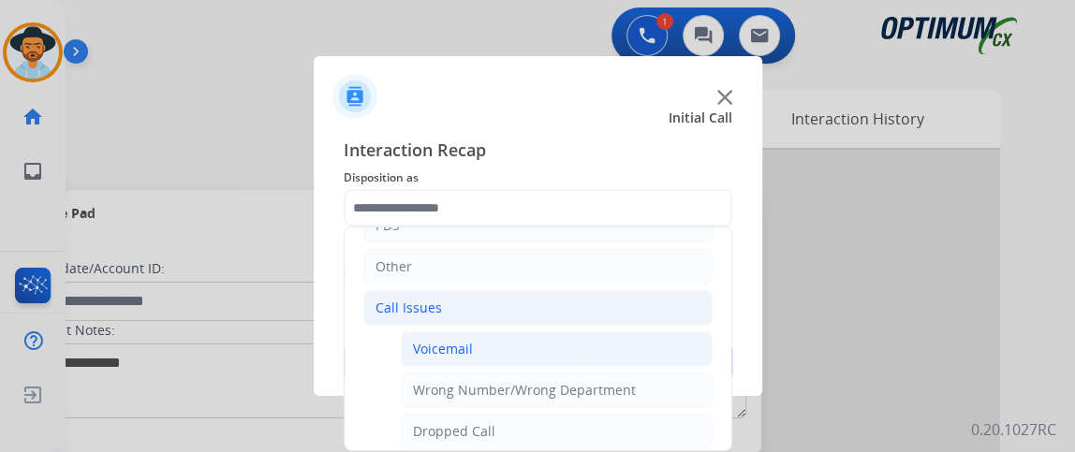
click at [565, 344] on li "Voicemail" at bounding box center [557, 350] width 312 height 36
type input "*********"
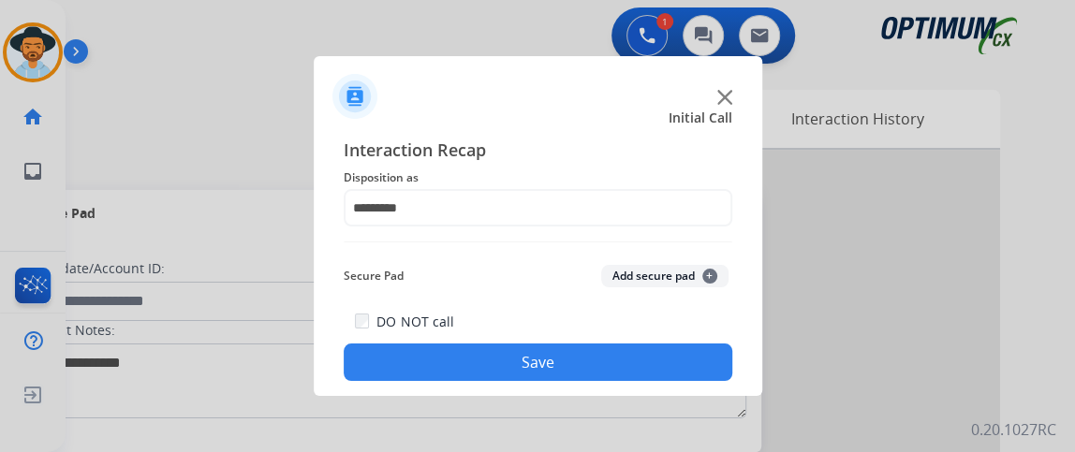
click at [559, 355] on button "Save" at bounding box center [538, 362] width 389 height 37
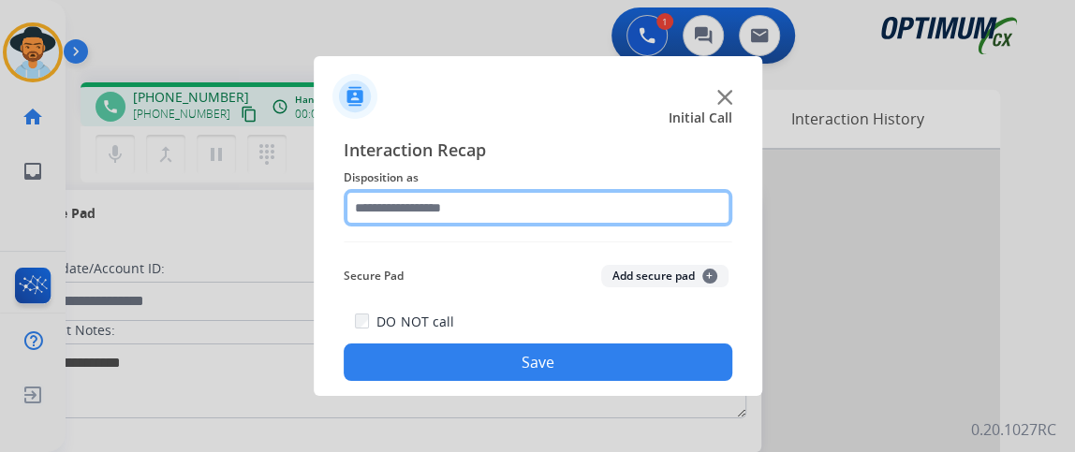
click at [608, 199] on input "text" at bounding box center [538, 207] width 389 height 37
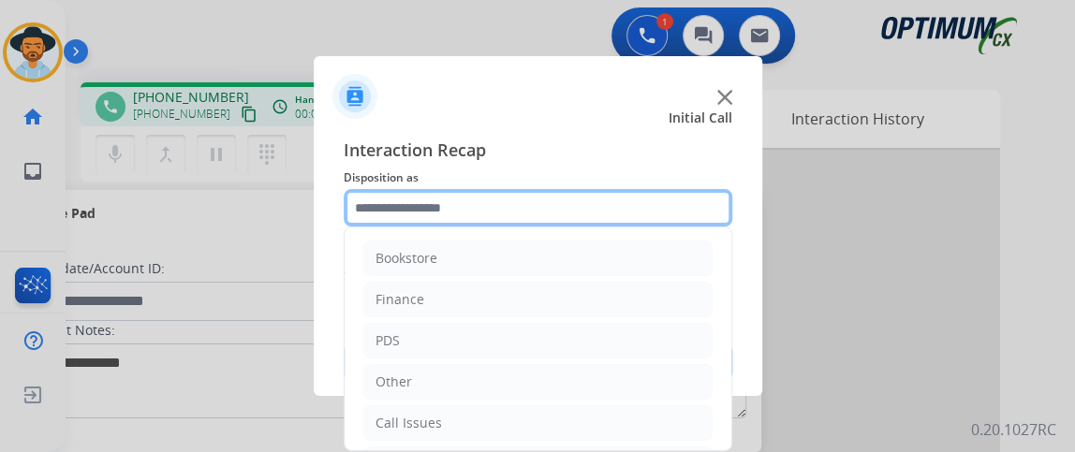
scroll to position [123, 0]
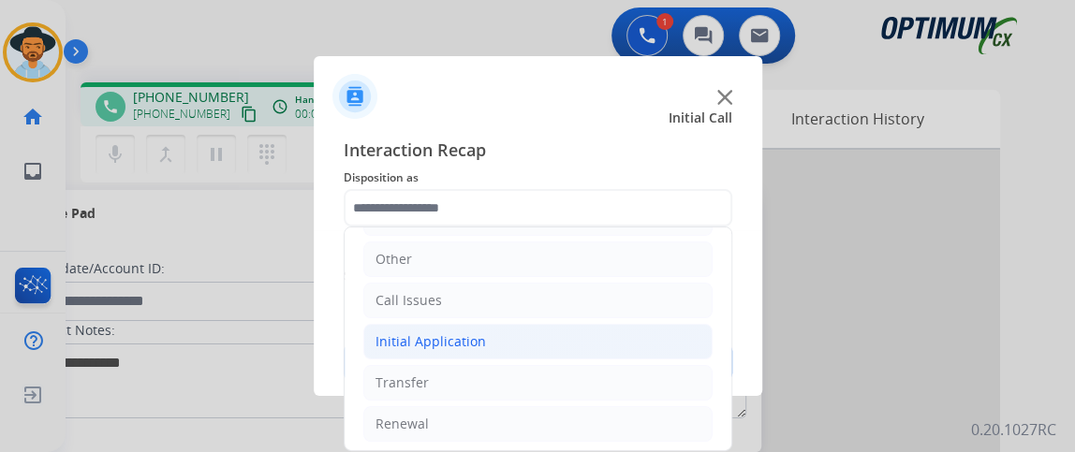
click at [667, 343] on li "Initial Application" at bounding box center [537, 342] width 349 height 36
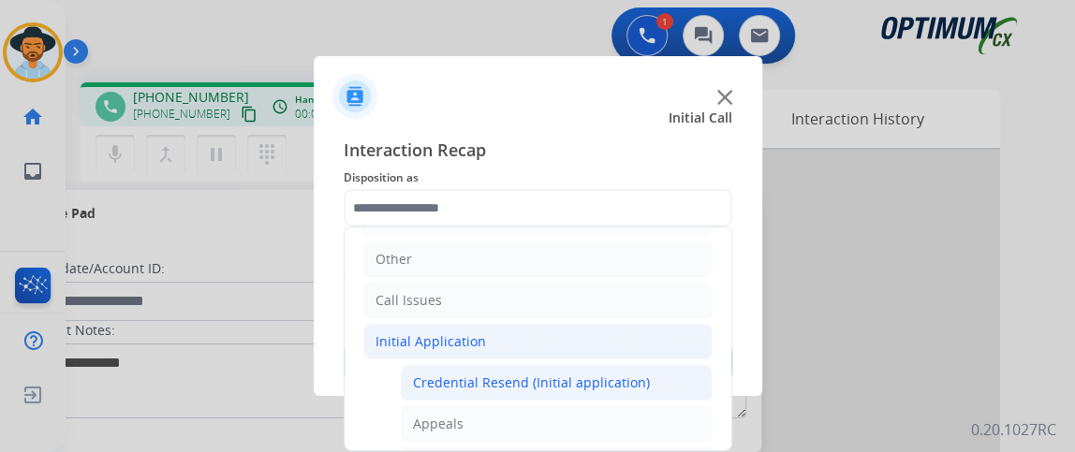
click at [662, 371] on li "Credential Resend (Initial application)" at bounding box center [557, 383] width 312 height 36
type input "**********"
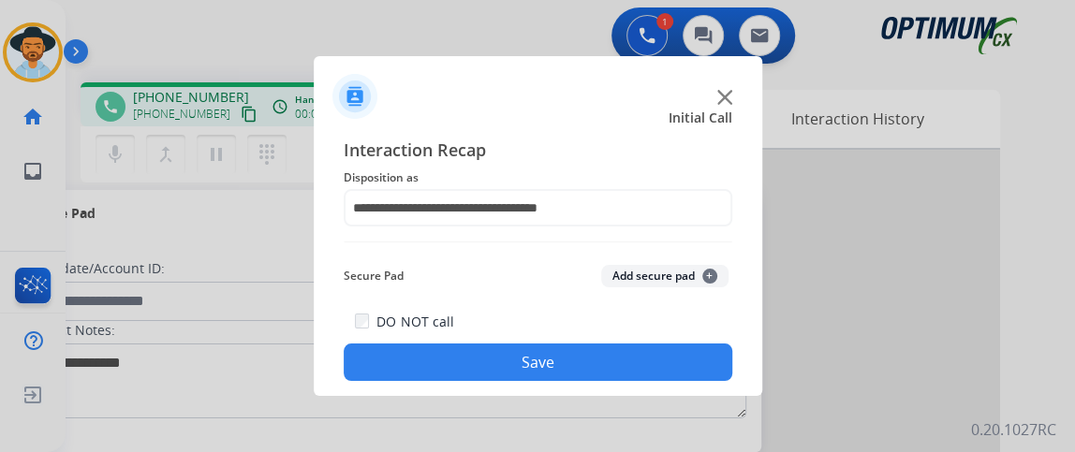
click at [662, 371] on button "Save" at bounding box center [538, 362] width 389 height 37
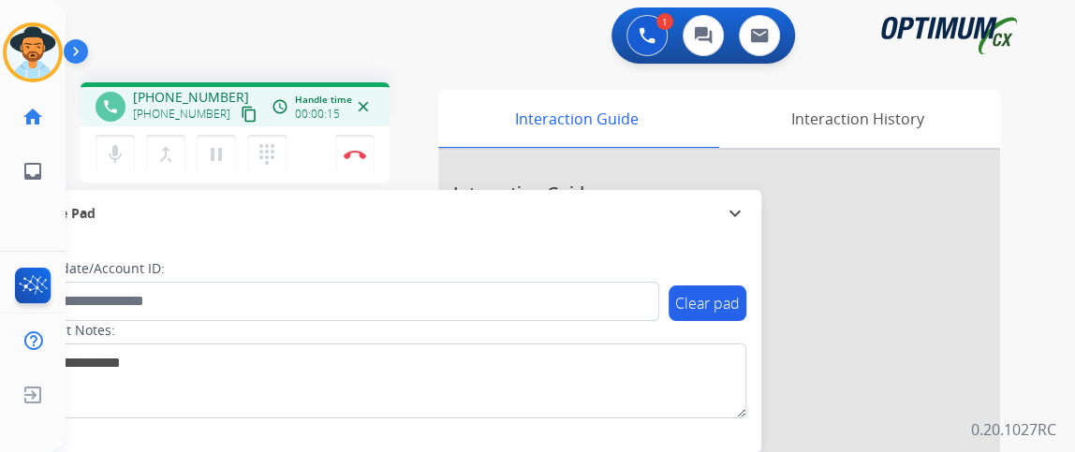
click at [241, 115] on mat-icon "content_copy" at bounding box center [249, 114] width 17 height 17
click at [352, 154] on img at bounding box center [355, 154] width 22 height 9
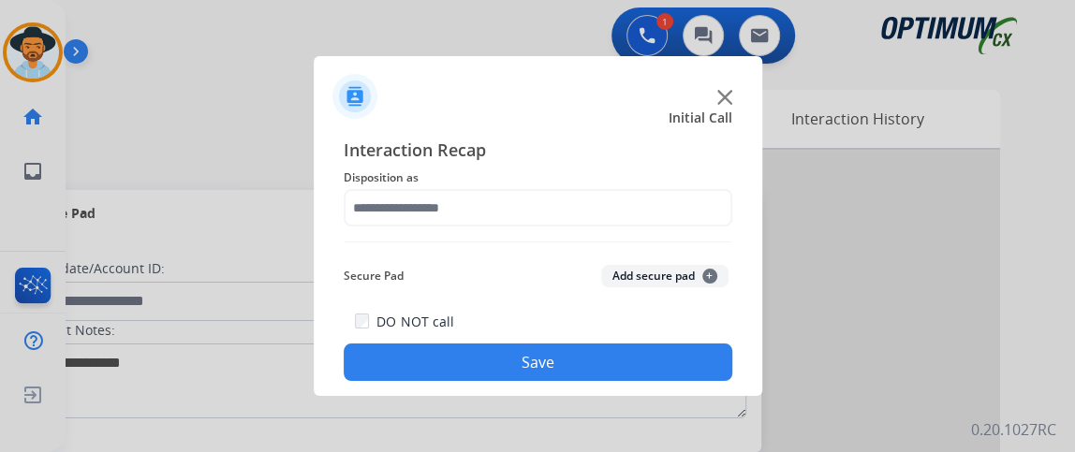
click at [506, 181] on span "Disposition as" at bounding box center [538, 178] width 389 height 22
click at [536, 234] on div "Interaction Recap Disposition as Secure Pad Add secure pad + DO NOT call Save" at bounding box center [538, 259] width 389 height 244
click at [562, 227] on div "Interaction Recap Disposition as Secure Pad Add secure pad + DO NOT call Save" at bounding box center [538, 259] width 389 height 244
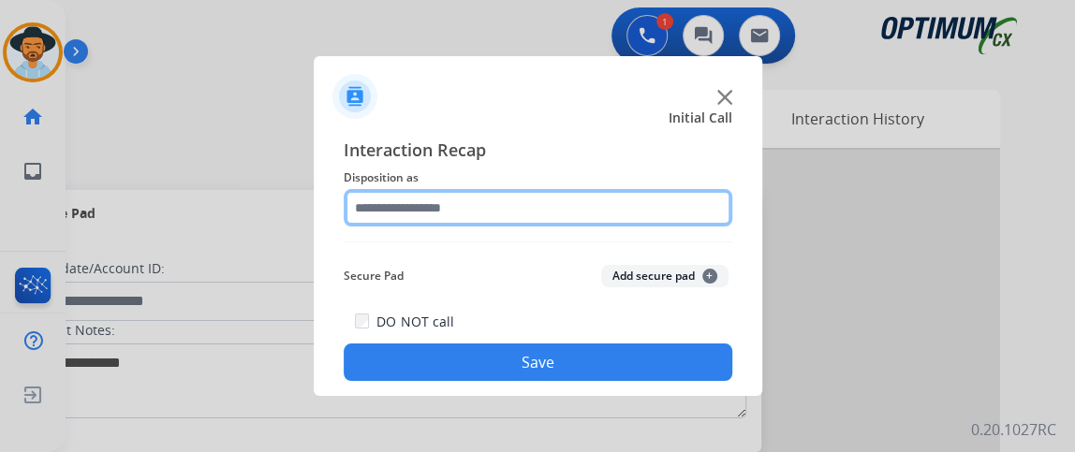
click at [566, 211] on input "text" at bounding box center [538, 207] width 389 height 37
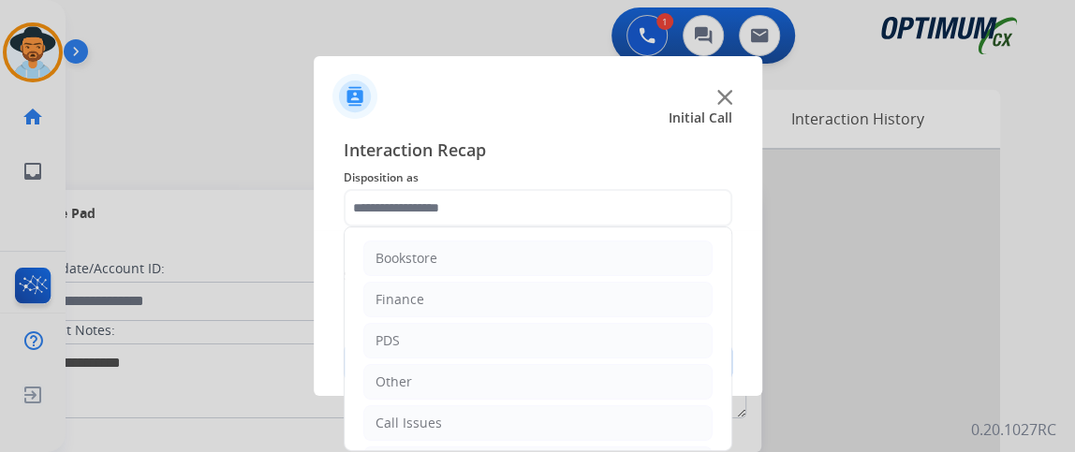
drag, startPoint x: 731, startPoint y: 248, endPoint x: 704, endPoint y: 390, distance: 143.8
click at [704, 390] on div "Bookstore Finance PDS Other Call Issues Initial Application Transfer Renewal" at bounding box center [538, 339] width 389 height 225
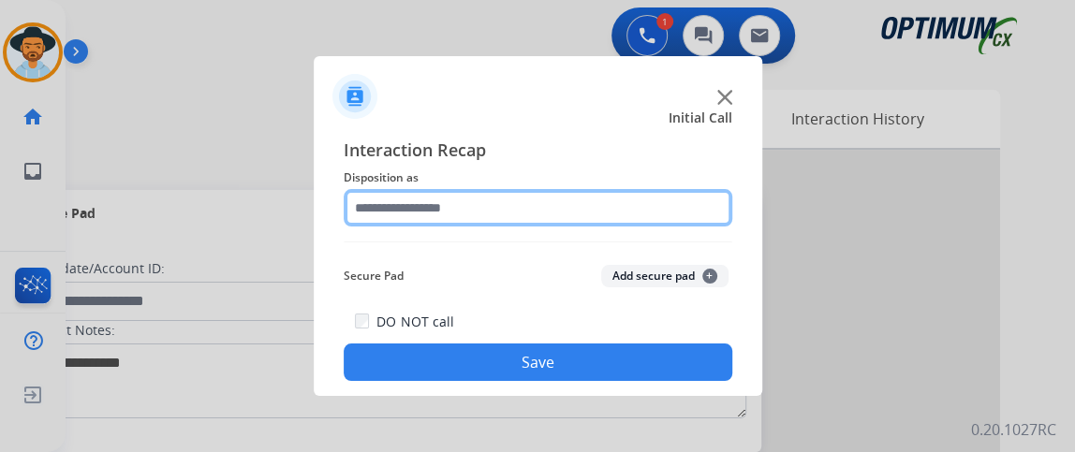
click at [664, 211] on input "text" at bounding box center [538, 207] width 389 height 37
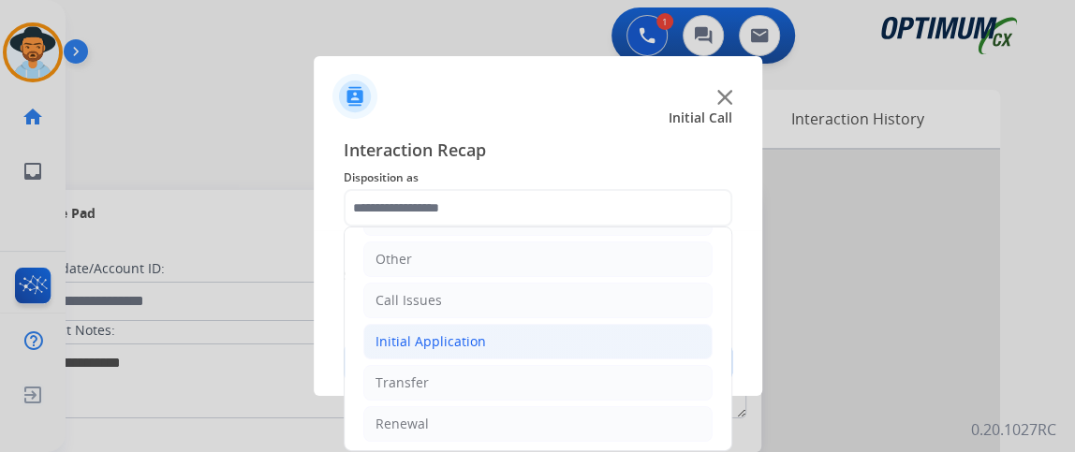
click at [604, 332] on li "Initial Application" at bounding box center [537, 342] width 349 height 36
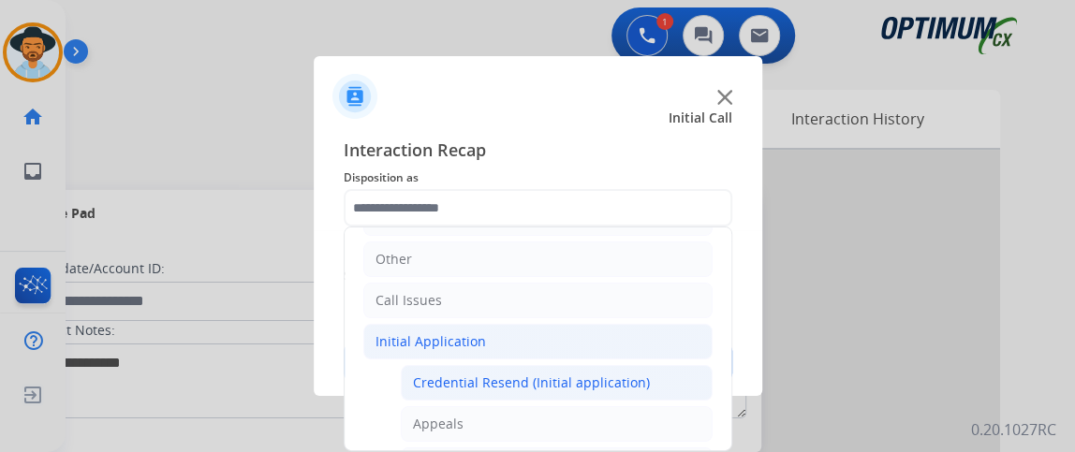
click at [568, 374] on div "Credential Resend (Initial application)" at bounding box center [531, 383] width 237 height 19
type input "**********"
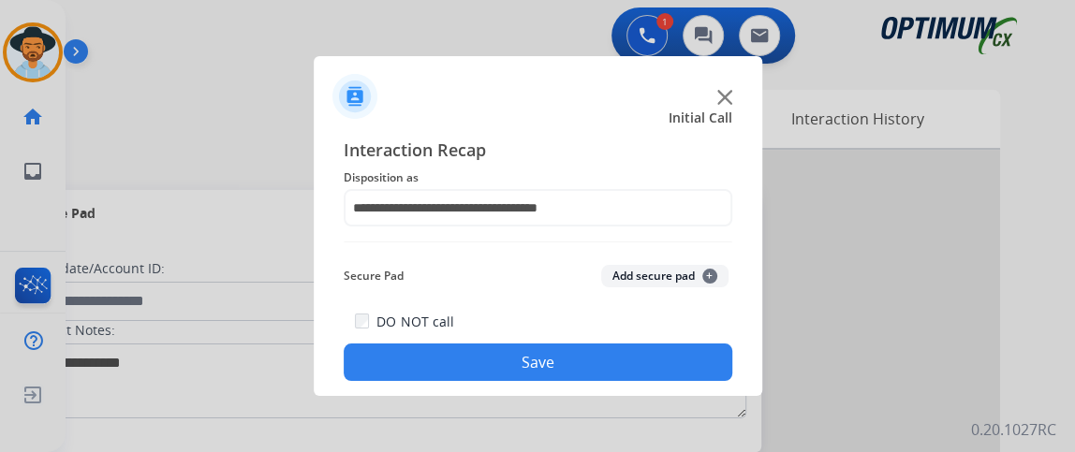
click at [568, 372] on button "Save" at bounding box center [538, 362] width 389 height 37
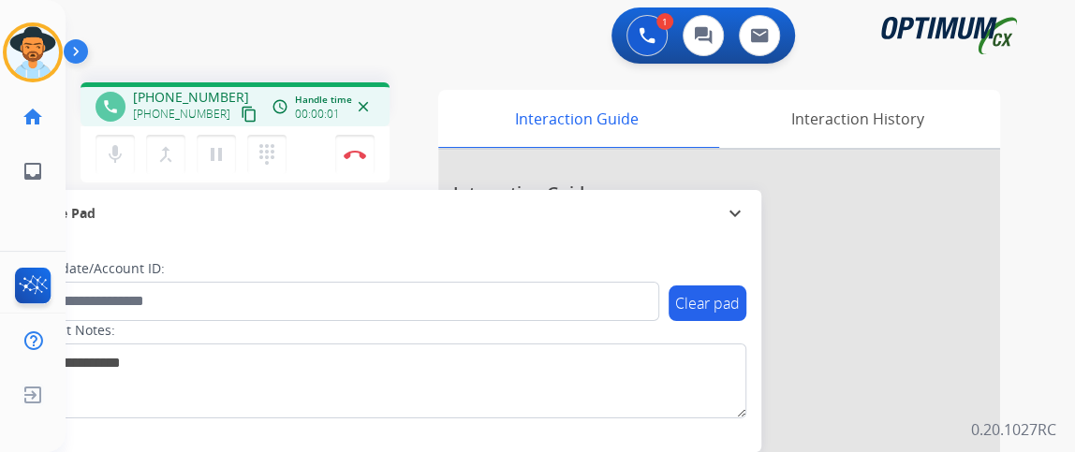
click at [238, 112] on button "content_copy" at bounding box center [249, 114] width 22 height 22
click at [241, 118] on mat-icon "content_copy" at bounding box center [249, 114] width 17 height 17
